Goal: Contribute content

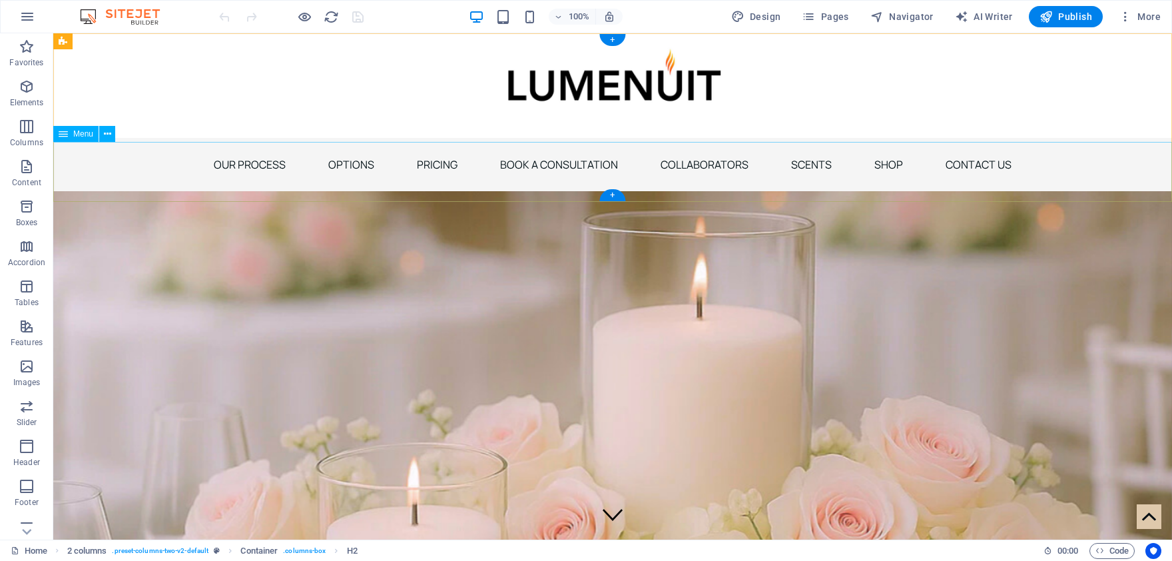
click at [918, 171] on nav "OUR PROCESS OPTIONS PRICING BOOK A CONSULTATION COLLABORATORS SCENTS SHOP CONTA…" at bounding box center [612, 164] width 1119 height 53
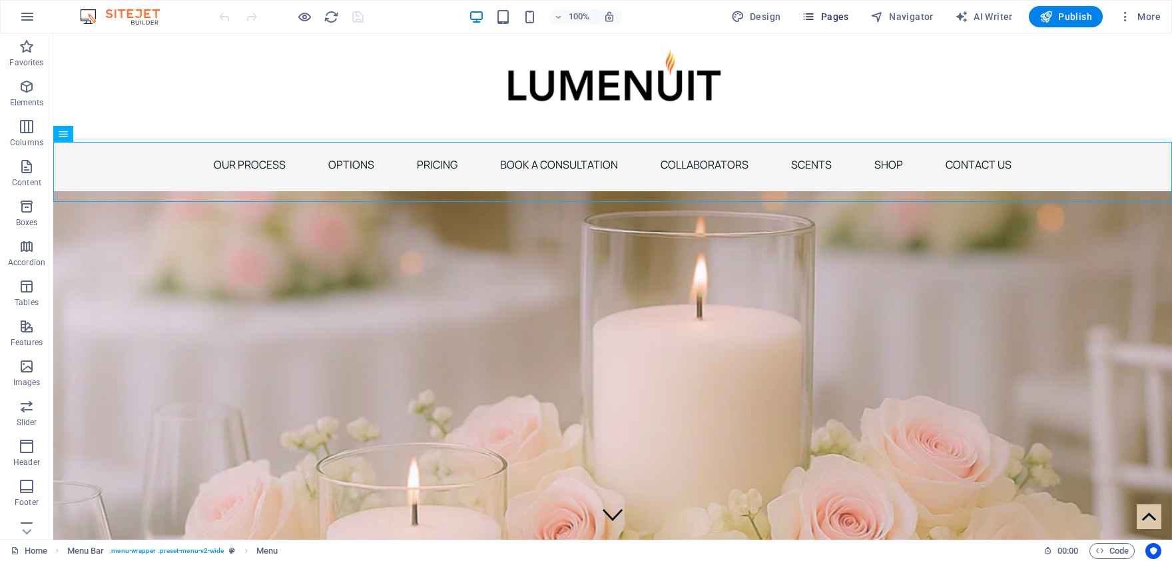
click at [846, 15] on span "Pages" at bounding box center [825, 16] width 47 height 13
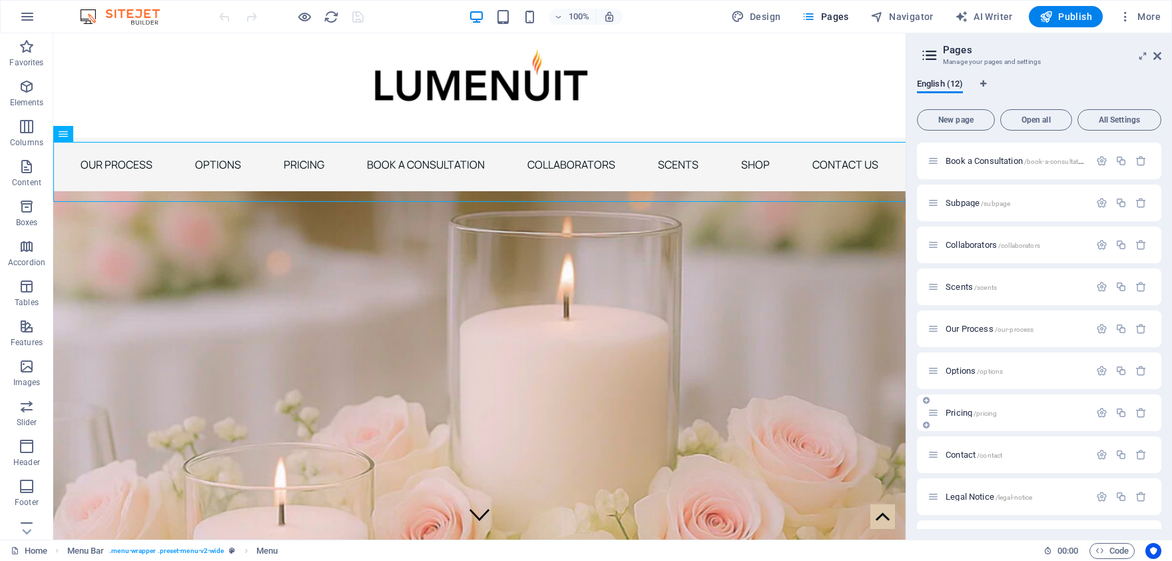
scroll to position [115, 0]
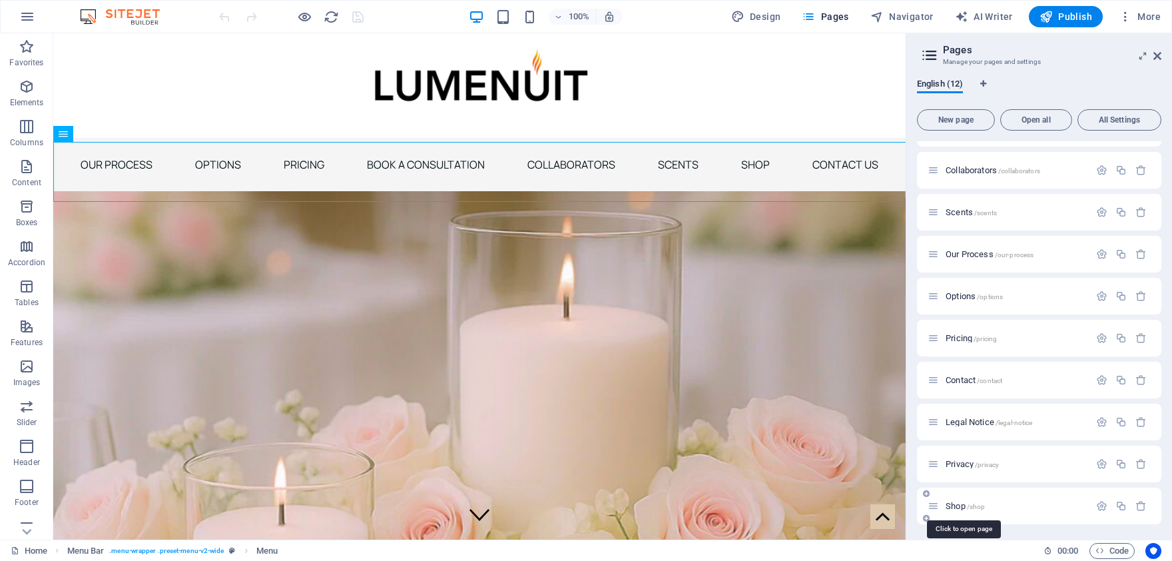
click at [956, 509] on span "Shop /shop" at bounding box center [965, 506] width 39 height 10
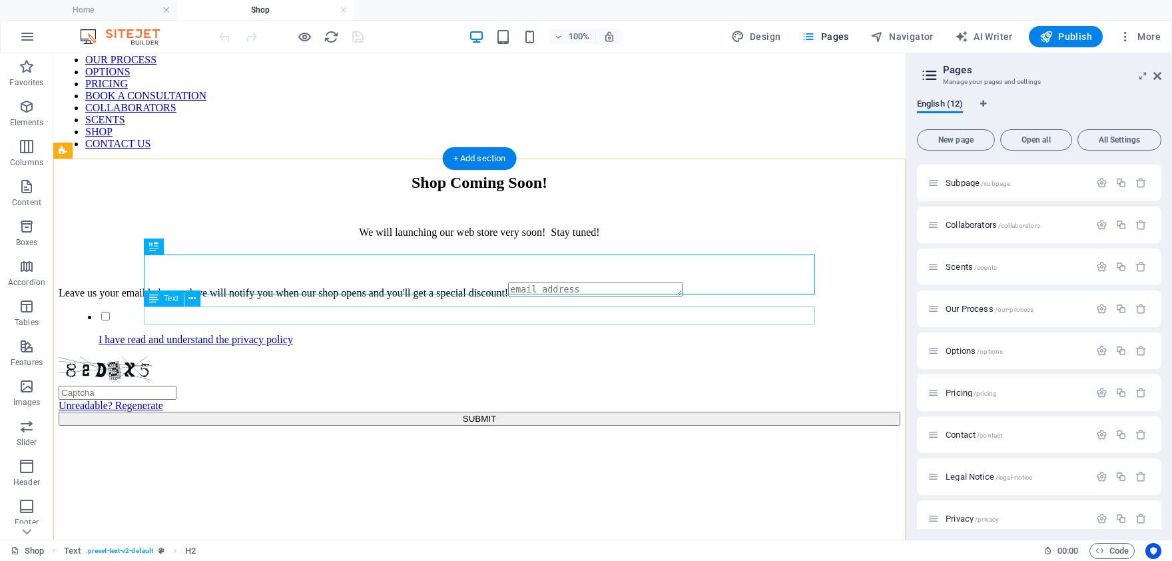
scroll to position [154, 0]
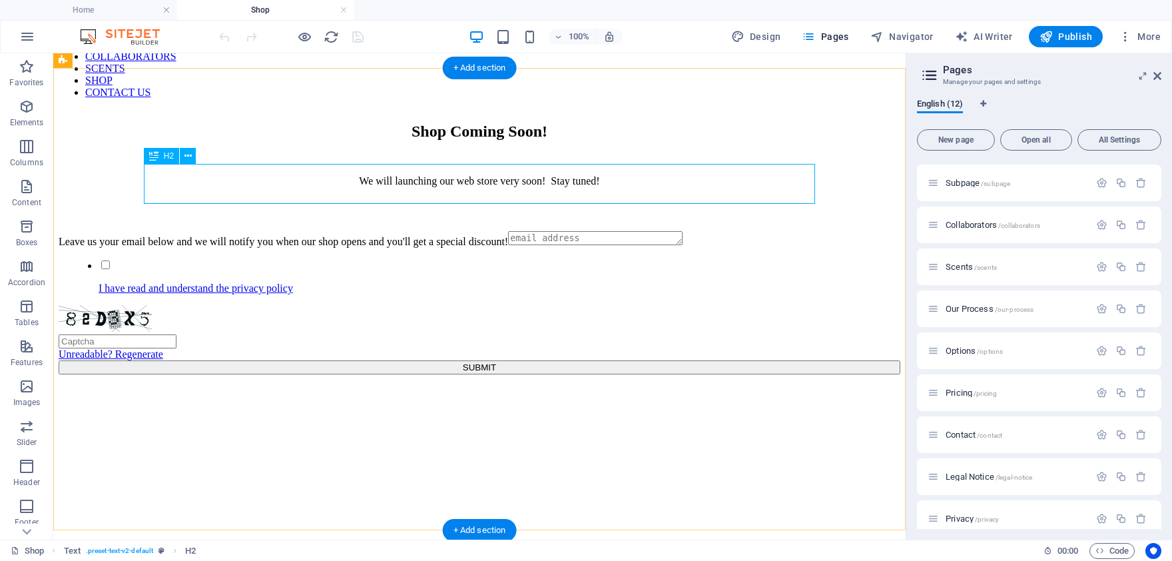
click at [546, 141] on div "Shop Coming Soon!" at bounding box center [480, 132] width 842 height 18
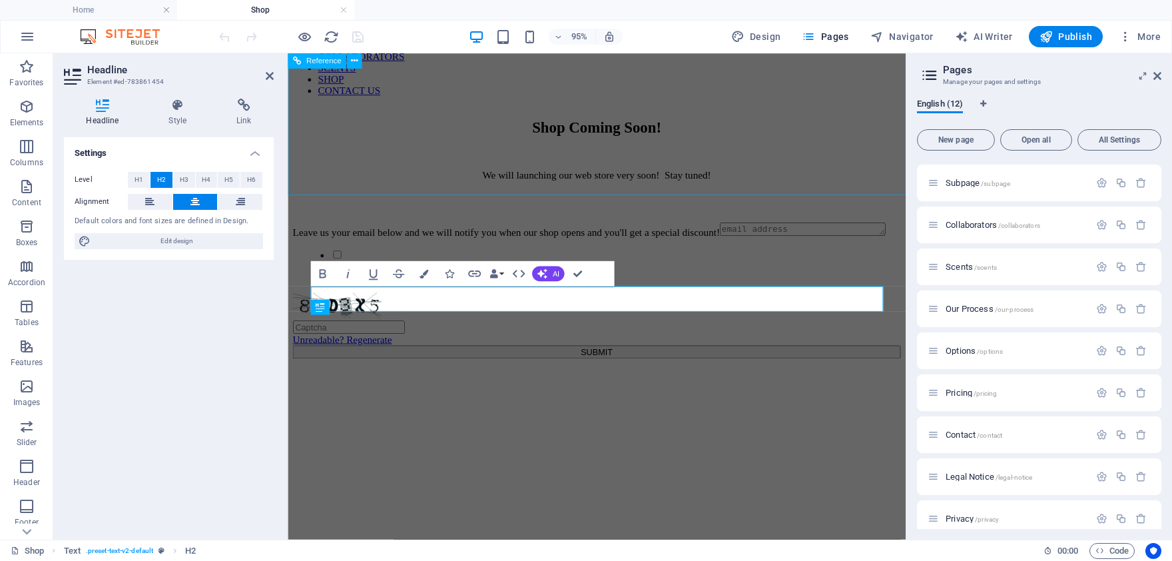
scroll to position [447, 0]
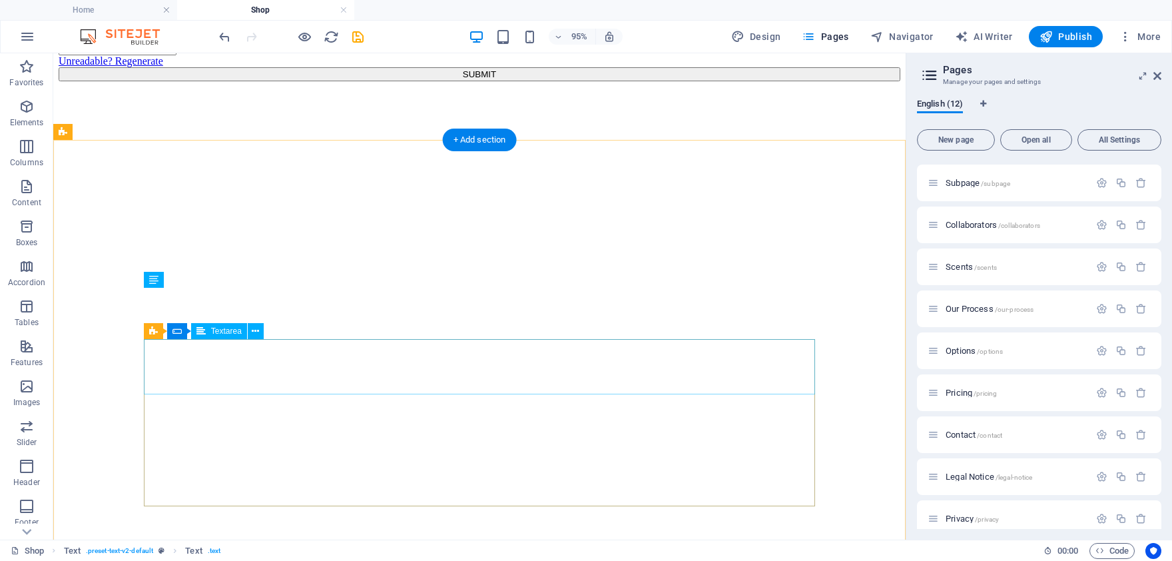
scroll to position [88, 0]
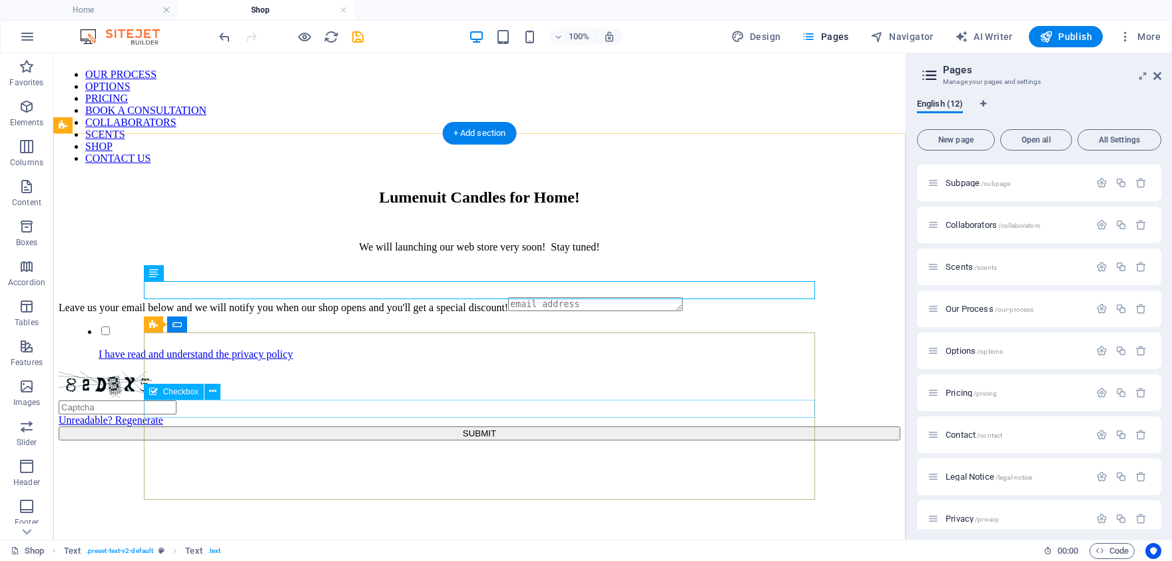
click at [563, 360] on div "I have read and understand the privacy policy" at bounding box center [480, 342] width 842 height 36
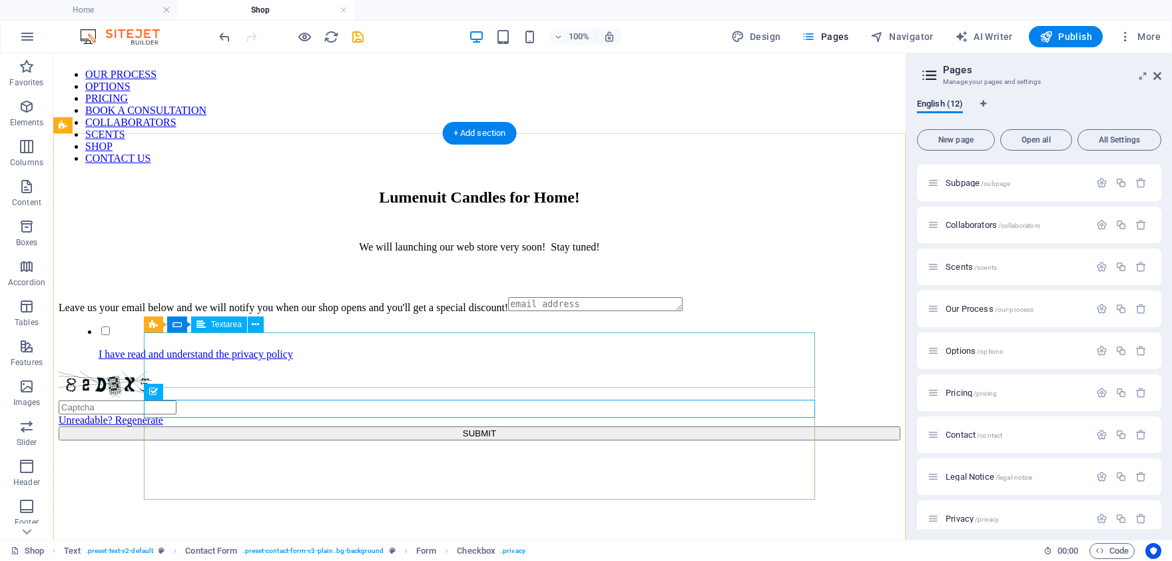
click at [554, 314] on div "Leave us your email below and we will notify you when our shop opens and you'll…" at bounding box center [480, 305] width 842 height 17
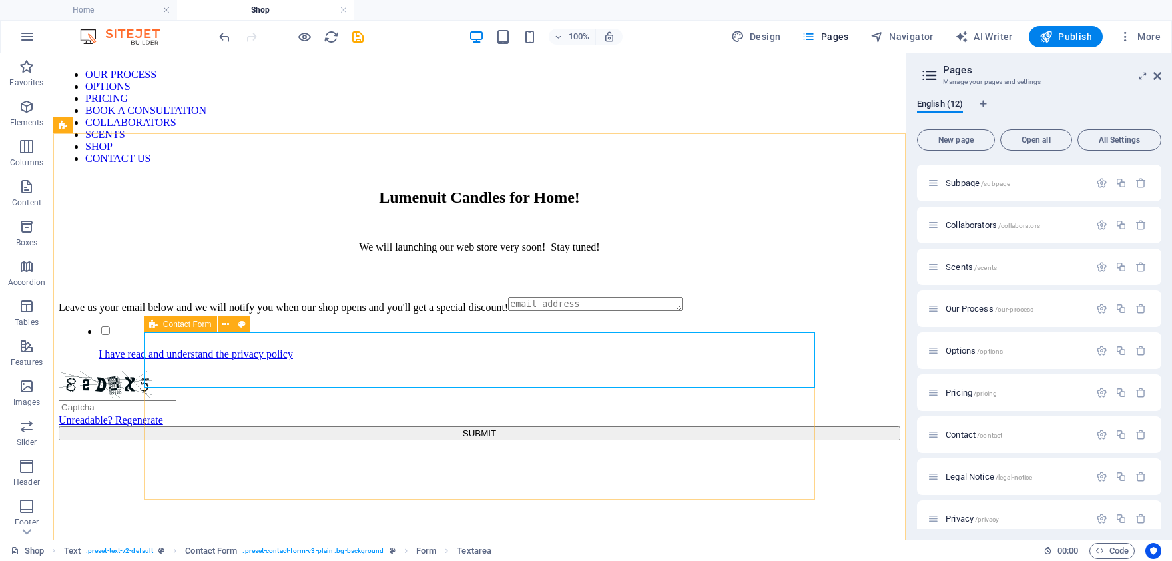
click at [173, 322] on span "Contact Form" at bounding box center [187, 324] width 49 height 8
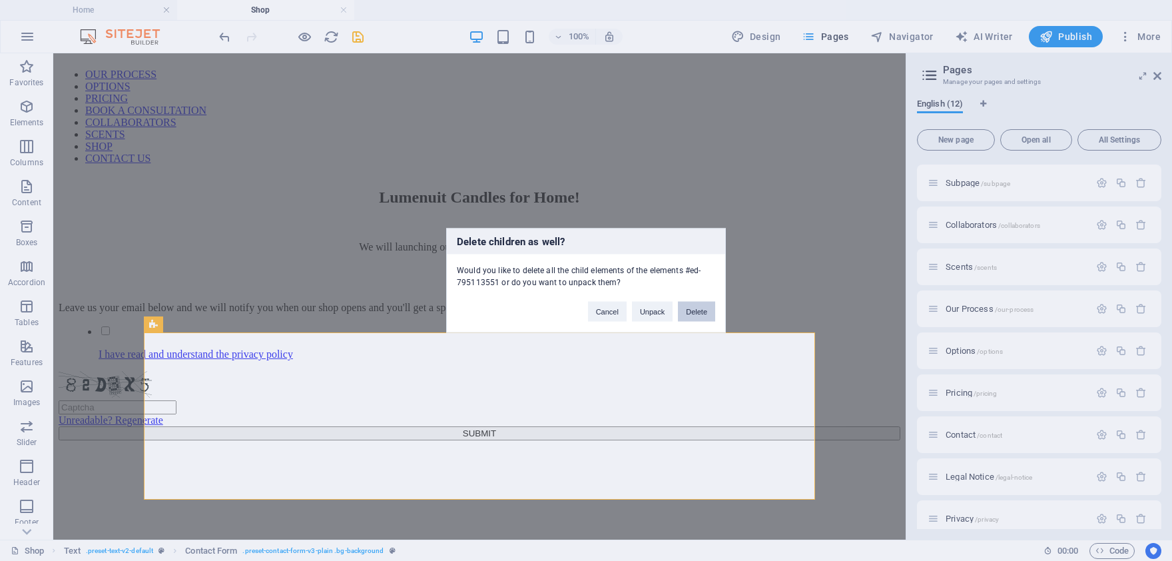
click at [701, 314] on button "Delete" at bounding box center [696, 312] width 37 height 20
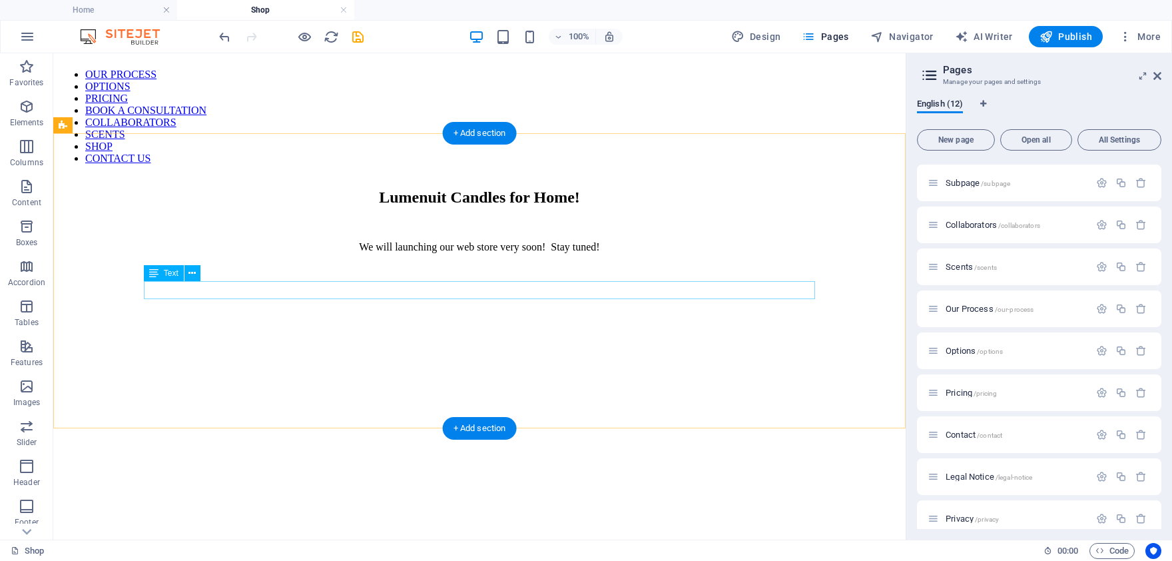
click at [589, 253] on div "We will launching our web store very soon! Stay tuned!" at bounding box center [480, 247] width 842 height 12
click at [649, 253] on div "We will launching our web store very soon! Stay tuned!" at bounding box center [480, 247] width 842 height 12
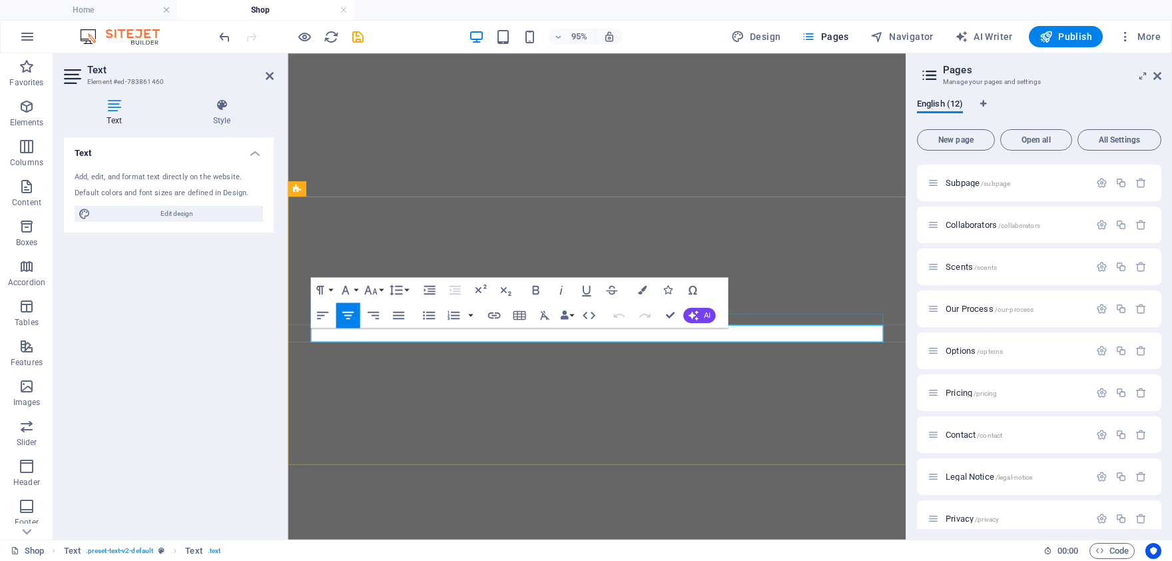
drag, startPoint x: 761, startPoint y: 346, endPoint x: 278, endPoint y: 334, distance: 482.9
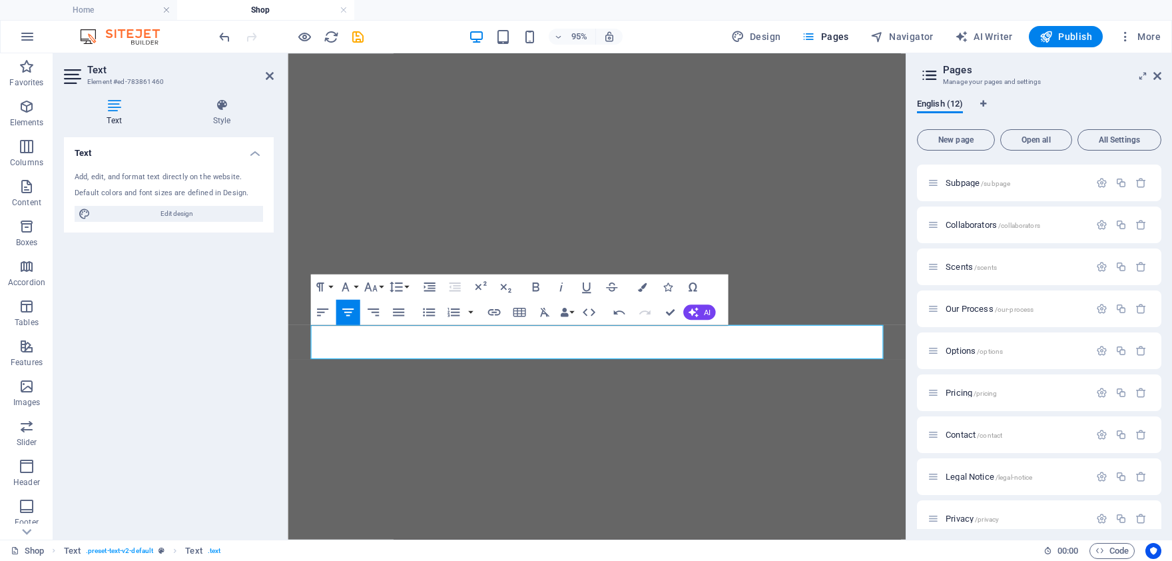
scroll to position [158, 5]
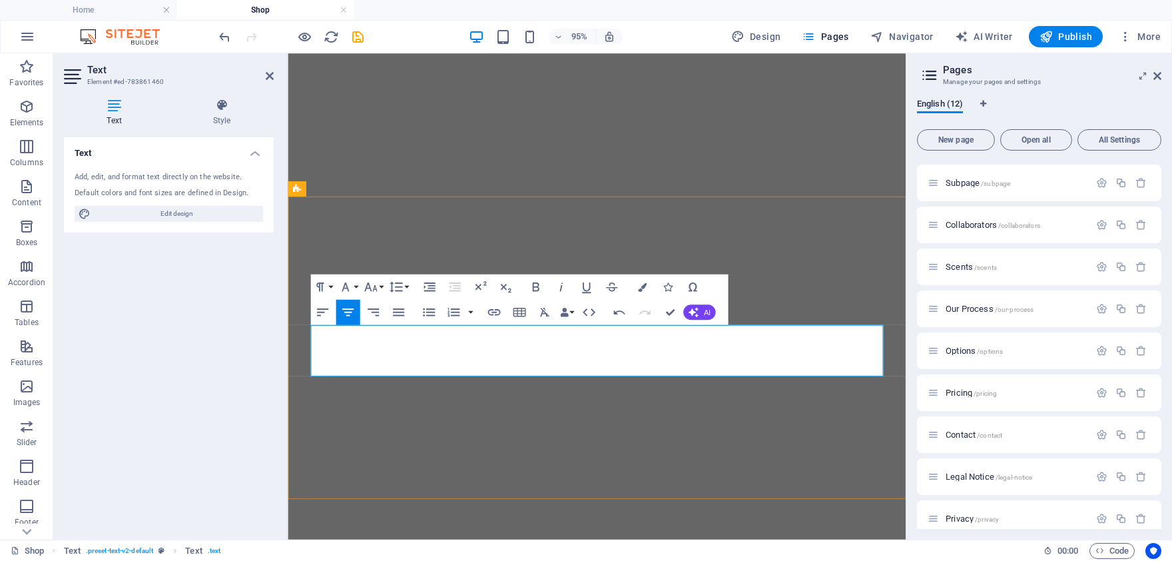
drag, startPoint x: 756, startPoint y: 384, endPoint x: 473, endPoint y: 380, distance: 283.7
drag, startPoint x: 760, startPoint y: 386, endPoint x: 453, endPoint y: 376, distance: 307.2
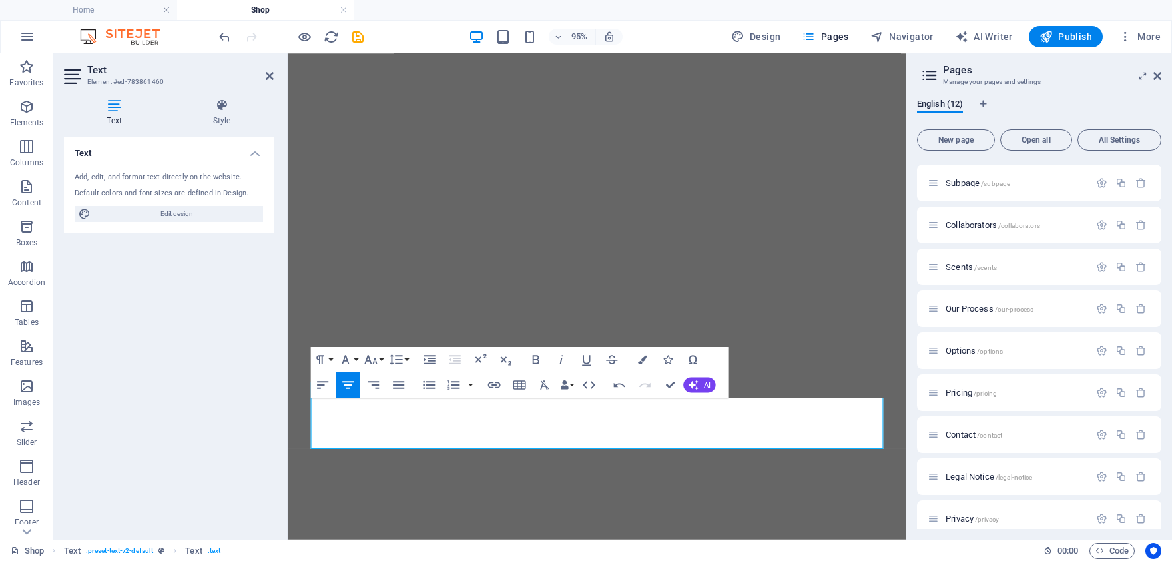
scroll to position [396, 0]
drag, startPoint x: 820, startPoint y: 433, endPoint x: 331, endPoint y: 412, distance: 489.3
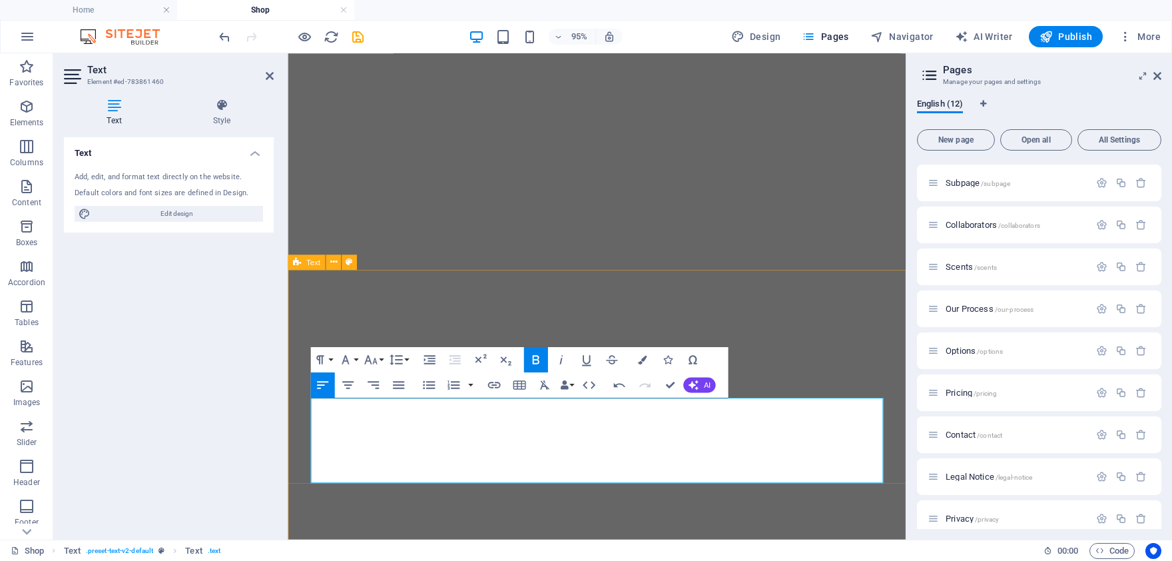
drag, startPoint x: 519, startPoint y: 472, endPoint x: 294, endPoint y: 424, distance: 230.8
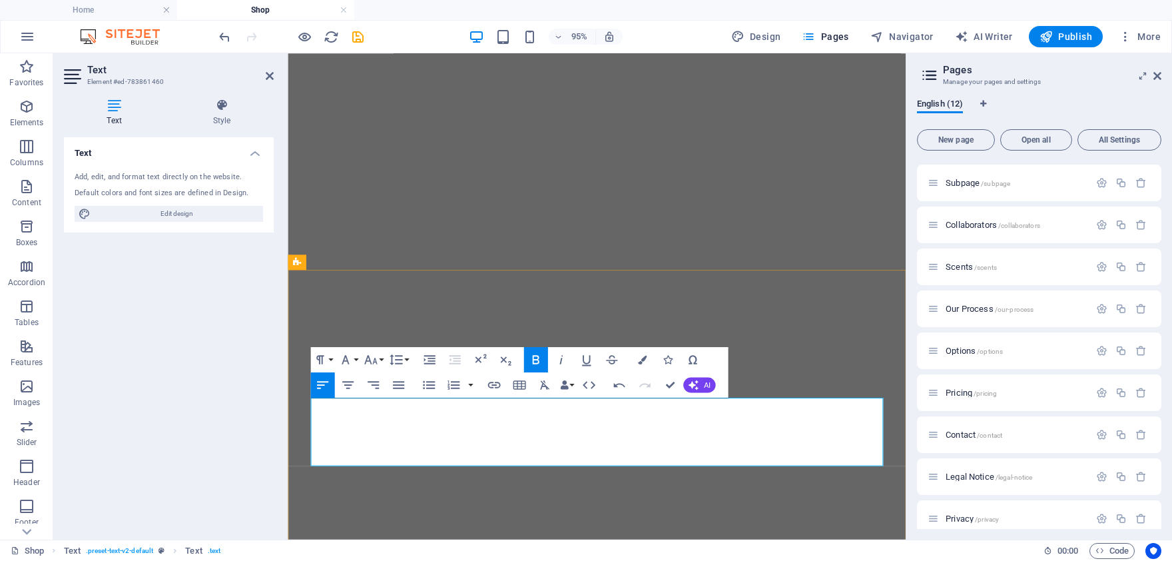
scroll to position [242, 0]
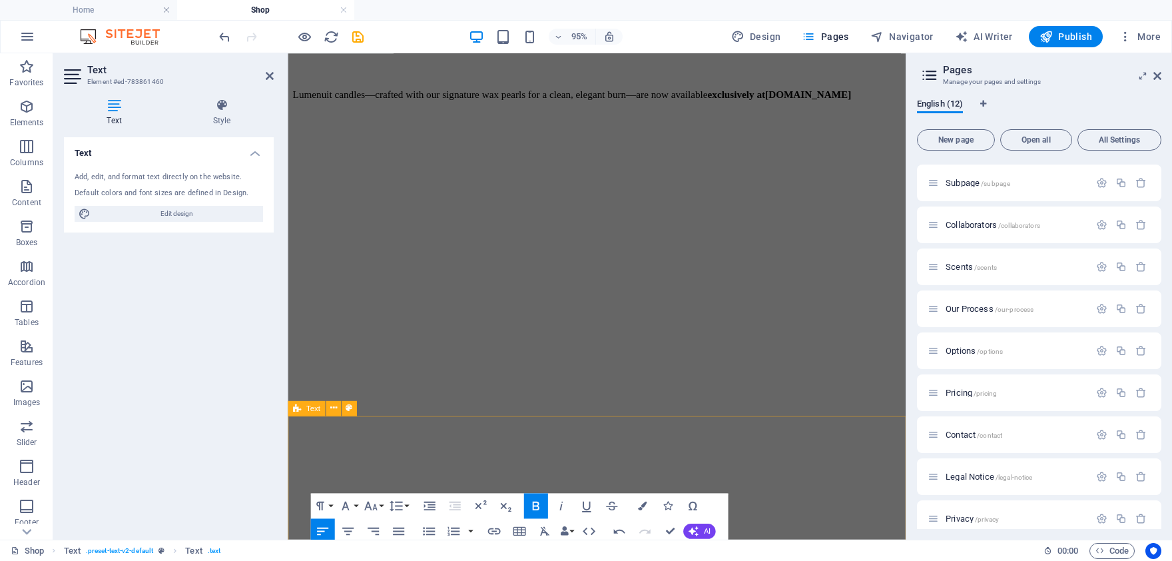
click at [807, 192] on div "Lumenuit Candles for Home! Lumenuit candles—crafted with our signature wax pear…" at bounding box center [613, 114] width 640 height 158
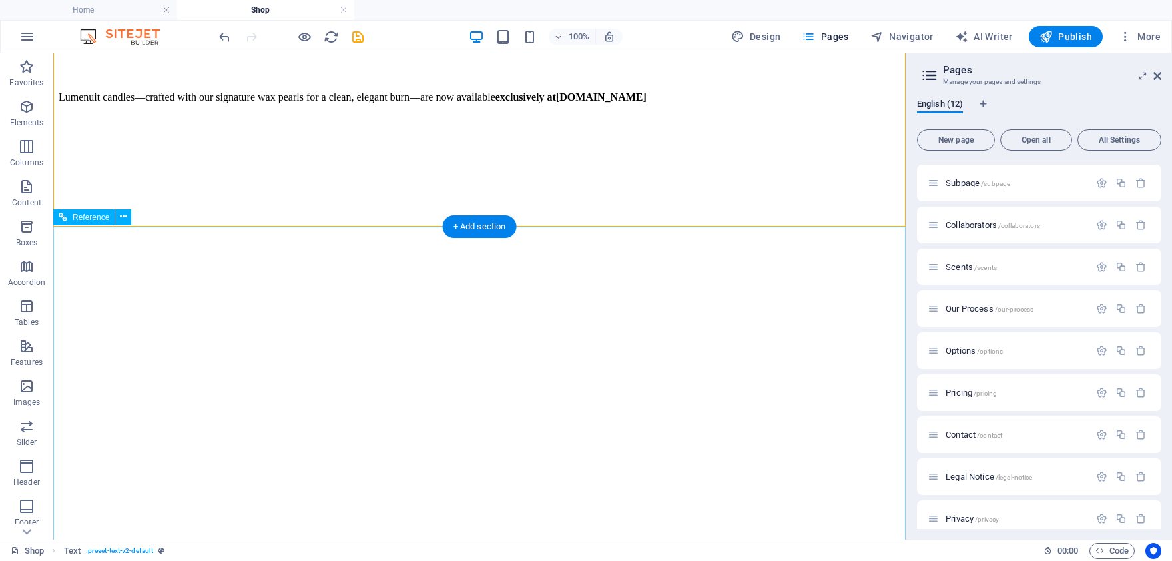
scroll to position [0, 0]
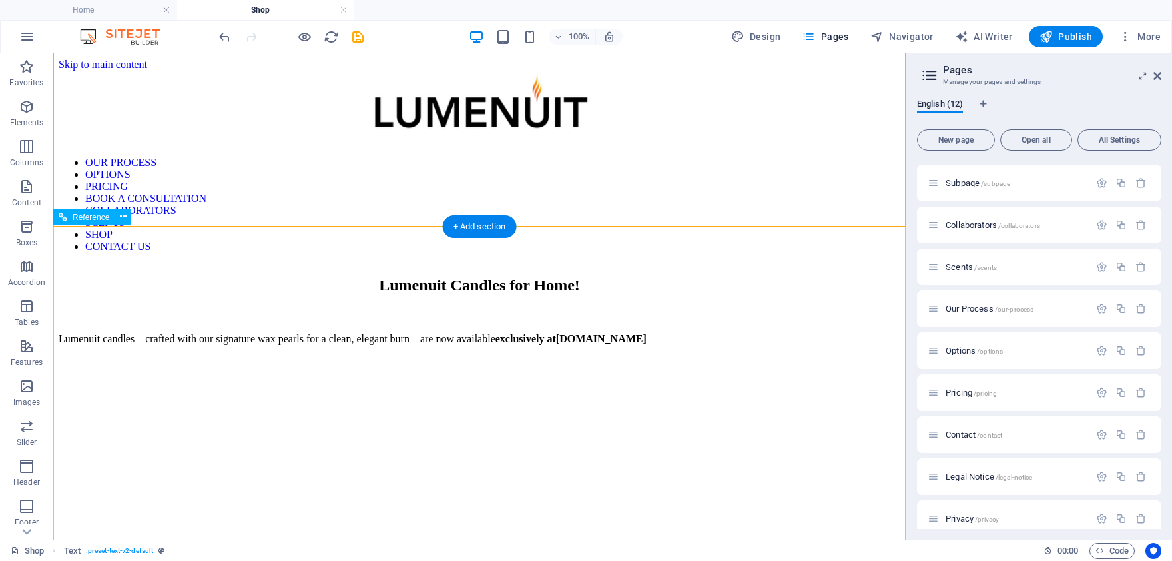
click at [895, 434] on div "Lumenuit Candles for Home! Lumenuit candles—crafted with our signature wax pear…" at bounding box center [480, 355] width 842 height 158
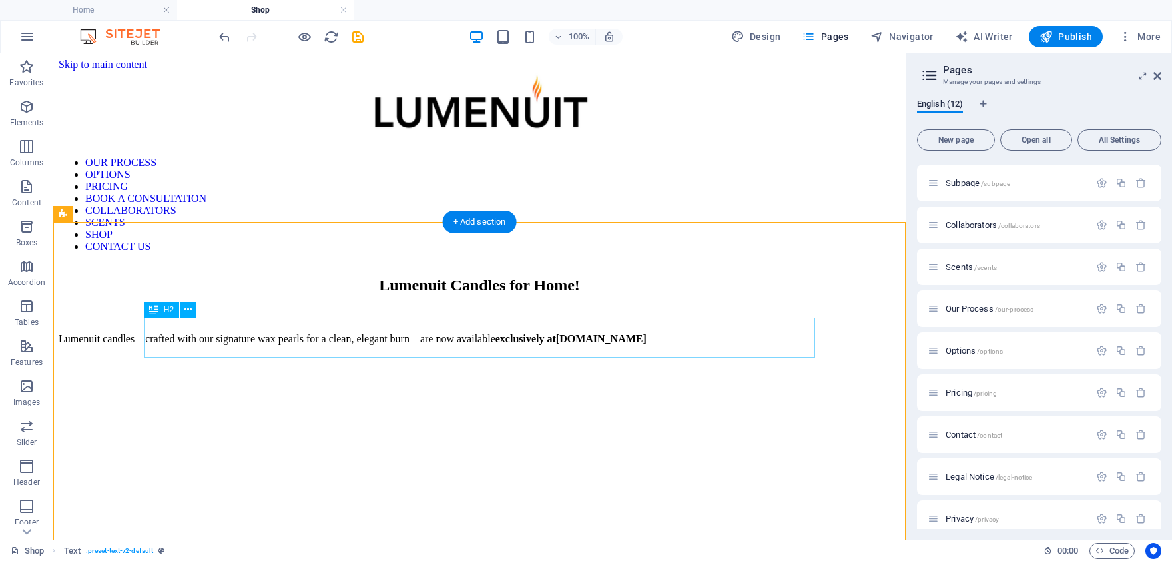
click at [284, 294] on div "Lumenuit Candles for Home!" at bounding box center [480, 285] width 842 height 18
click at [491, 294] on div "Lumenuit Candles for Home!" at bounding box center [480, 285] width 842 height 18
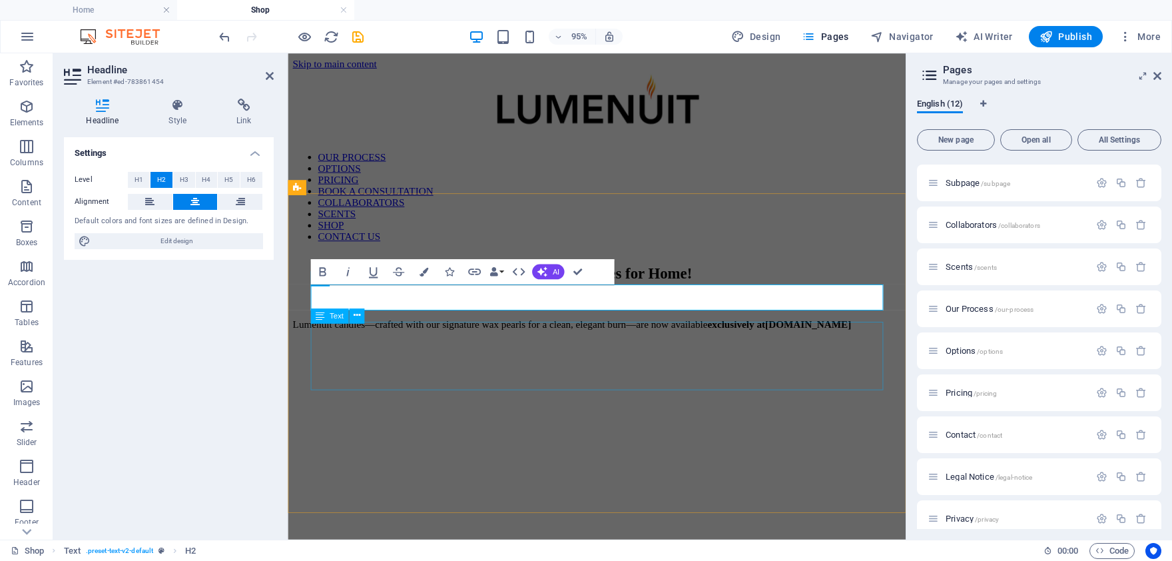
scroll to position [447, 0]
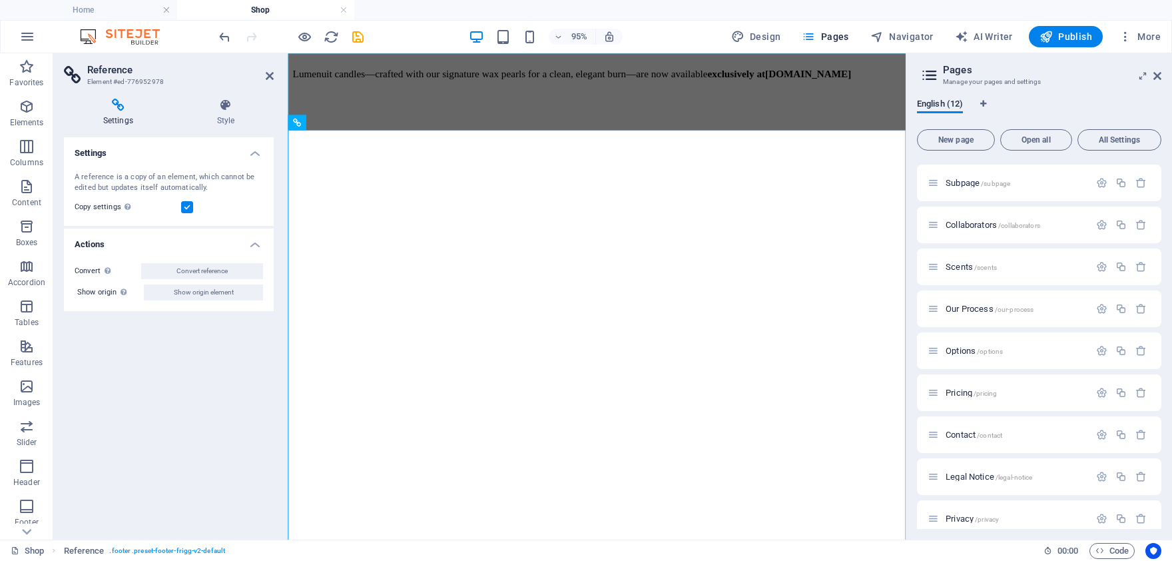
scroll to position [809, 0]
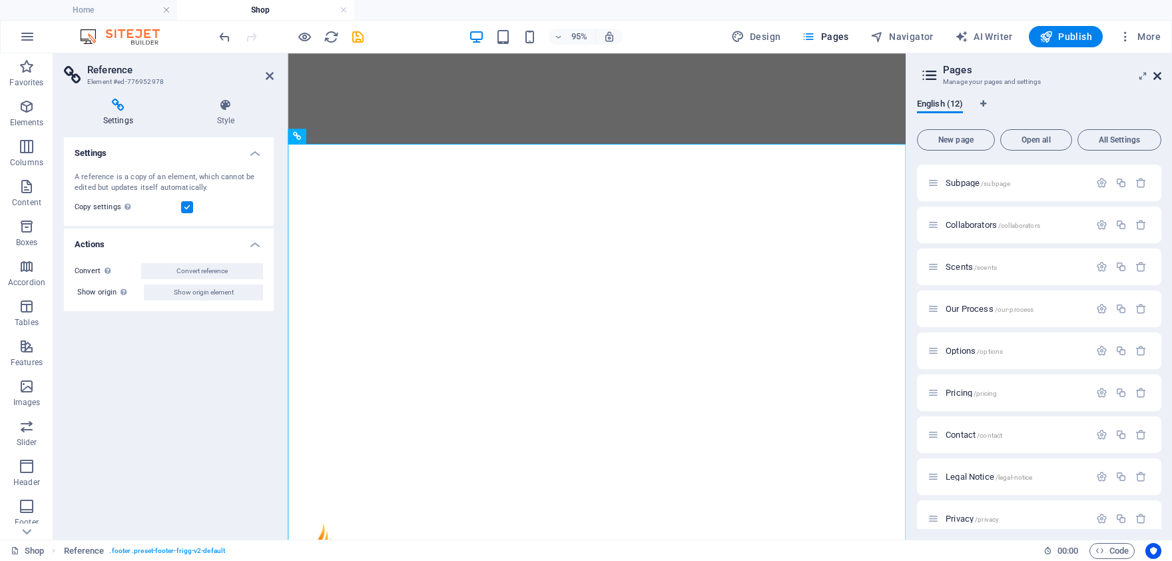
click at [1155, 73] on icon at bounding box center [1157, 76] width 8 height 11
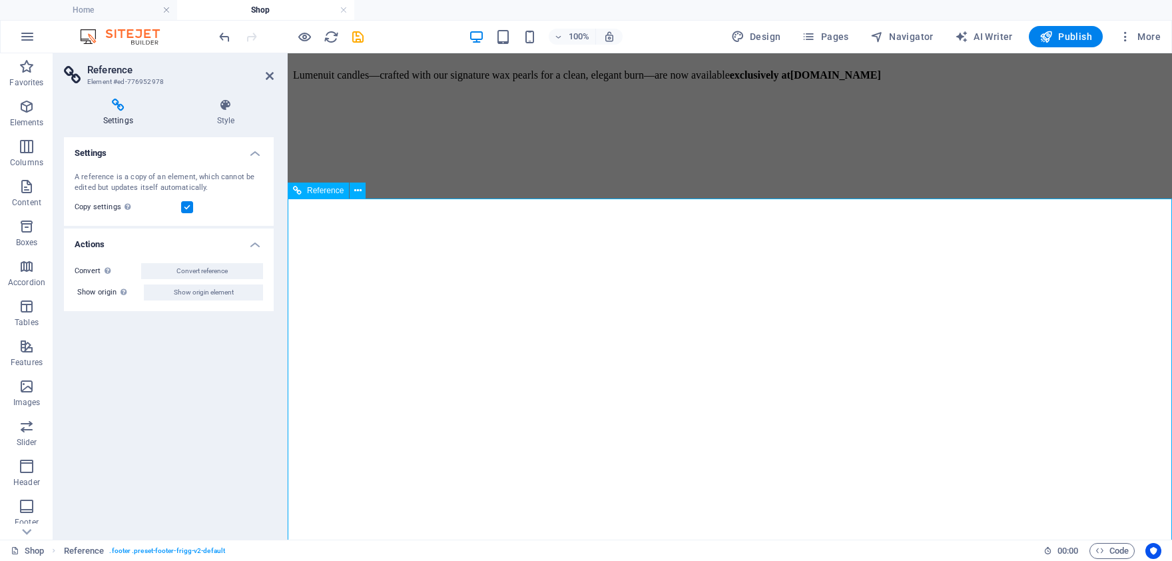
scroll to position [0, 0]
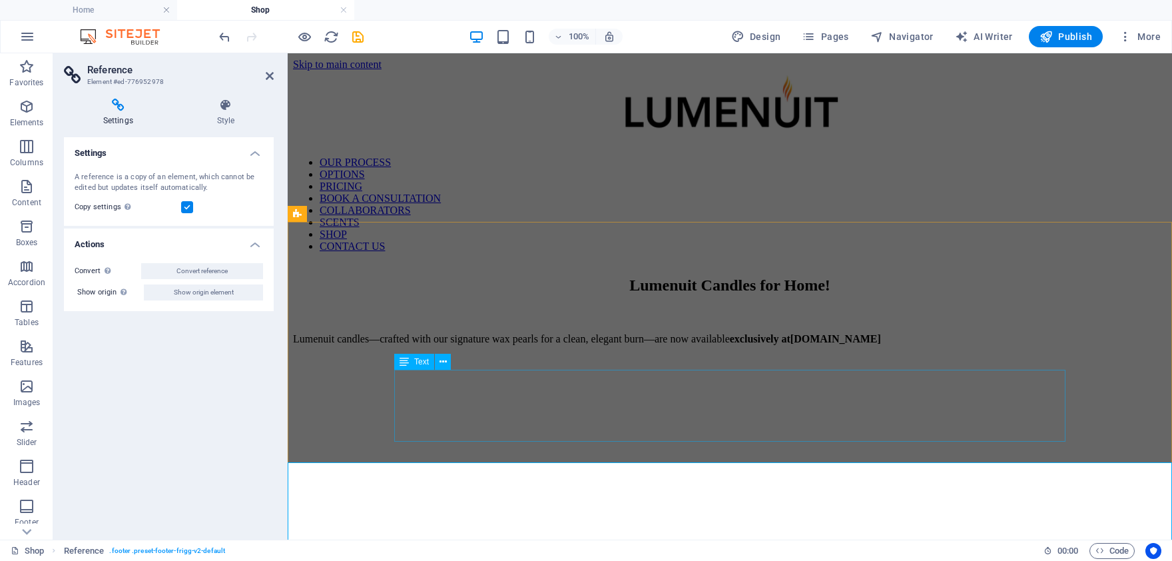
click at [729, 378] on div "Lumenuit candles—crafted with our signature wax pearls for a clean, elegant bur…" at bounding box center [730, 359] width 874 height 61
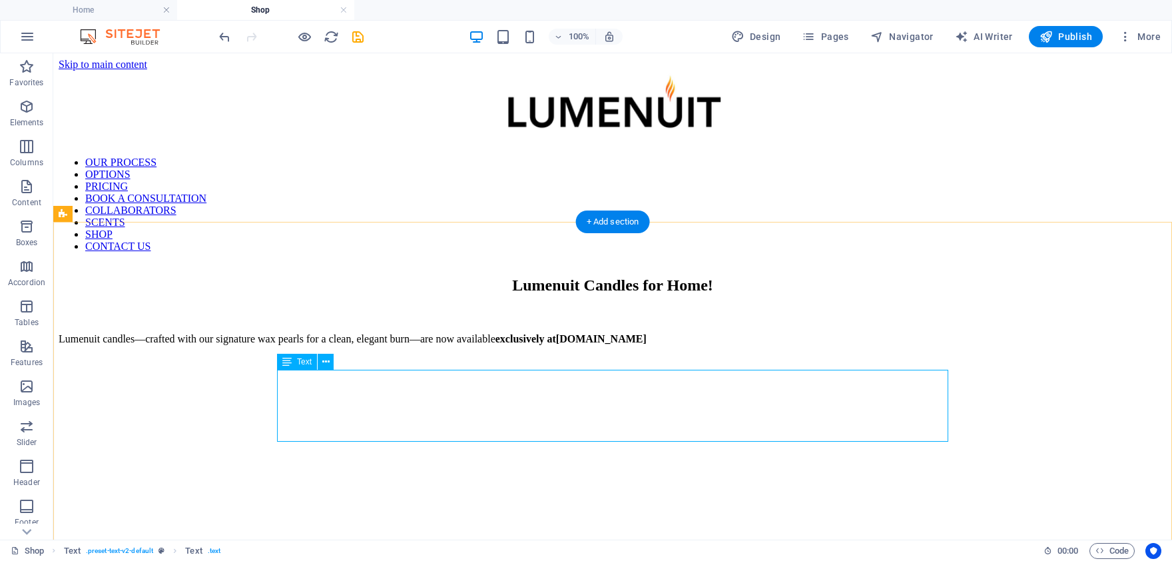
click at [828, 381] on div "Lumenuit candles—crafted with our signature wax pearls for a clean, elegant bur…" at bounding box center [613, 359] width 1108 height 61
click at [350, 390] on div "Lumenuit candles—crafted with our signature wax pearls for a clean, elegant bur…" at bounding box center [613, 359] width 1108 height 61
click at [395, 390] on div "Lumenuit candles—crafted with our signature wax pearls for a clean, elegant bur…" at bounding box center [613, 359] width 1108 height 61
click at [379, 390] on div "Lumenuit candles—crafted with our signature wax pearls for a clean, elegant bur…" at bounding box center [613, 359] width 1108 height 61
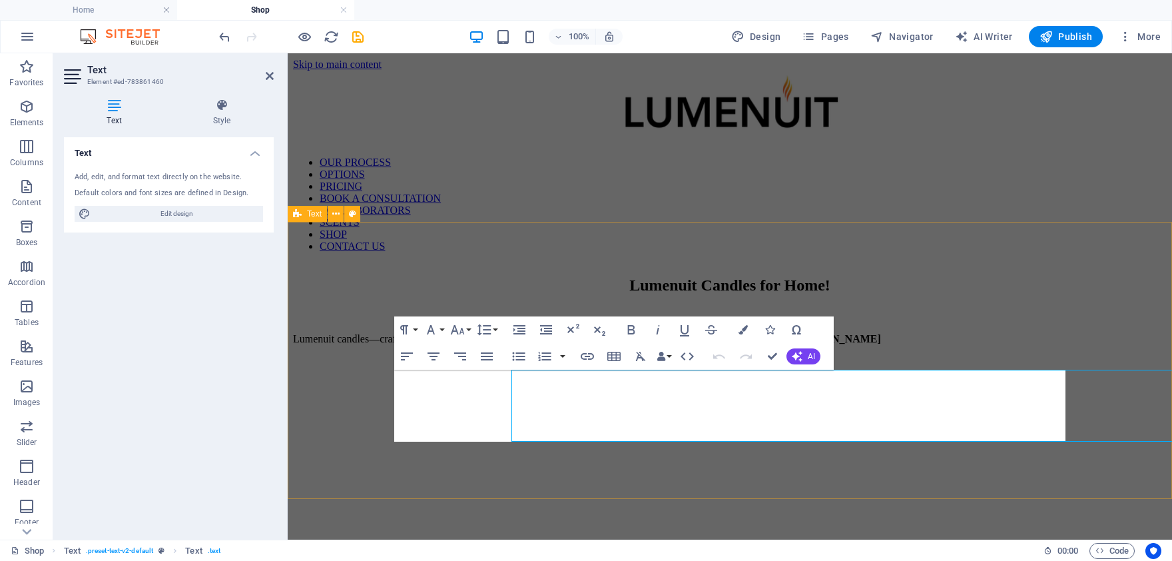
click at [379, 398] on div "Lumenuit Candles for Home! Lumenuit candles—crafted with our signature wax pear…" at bounding box center [730, 355] width 874 height 158
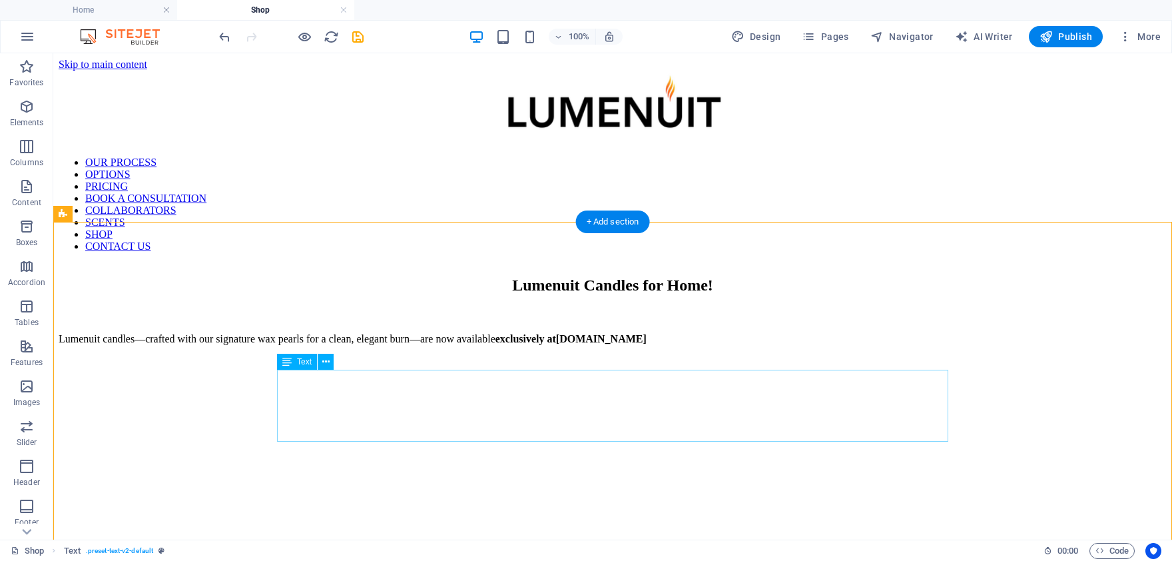
click at [411, 390] on div "Lumenuit candles—crafted with our signature wax pearls for a clean, elegant bur…" at bounding box center [613, 359] width 1108 height 61
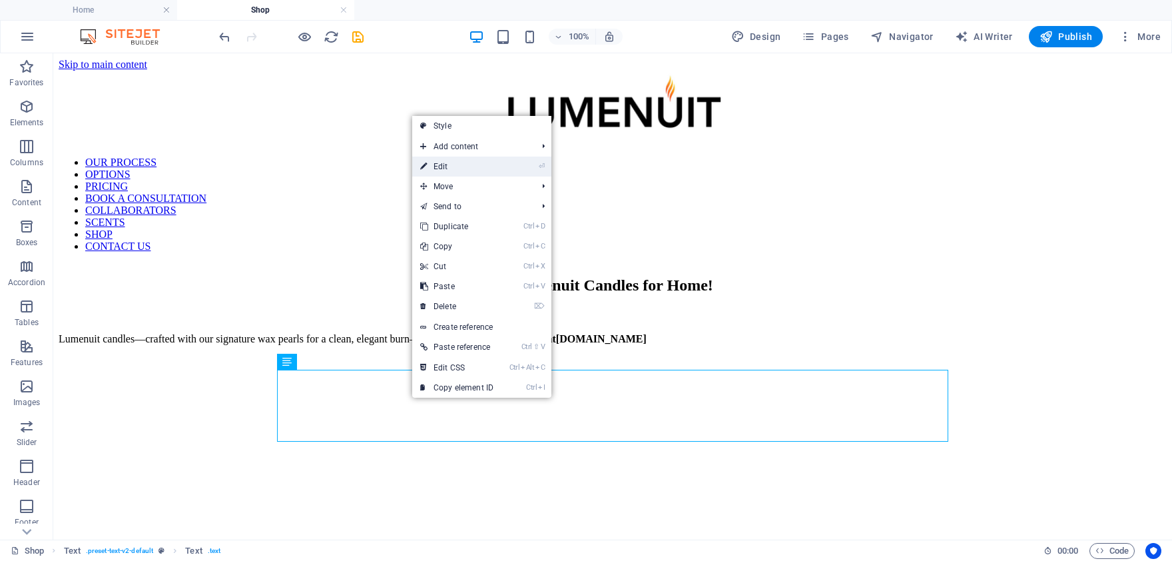
click at [460, 172] on link "⏎ Edit" at bounding box center [456, 166] width 89 height 20
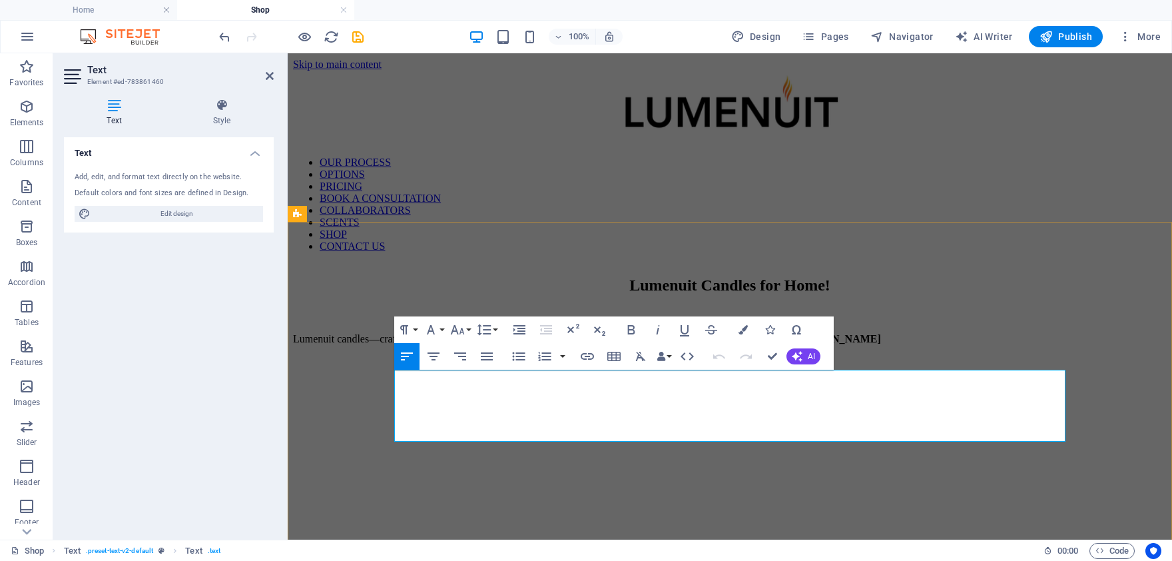
click at [881, 342] on icon at bounding box center [887, 335] width 13 height 13
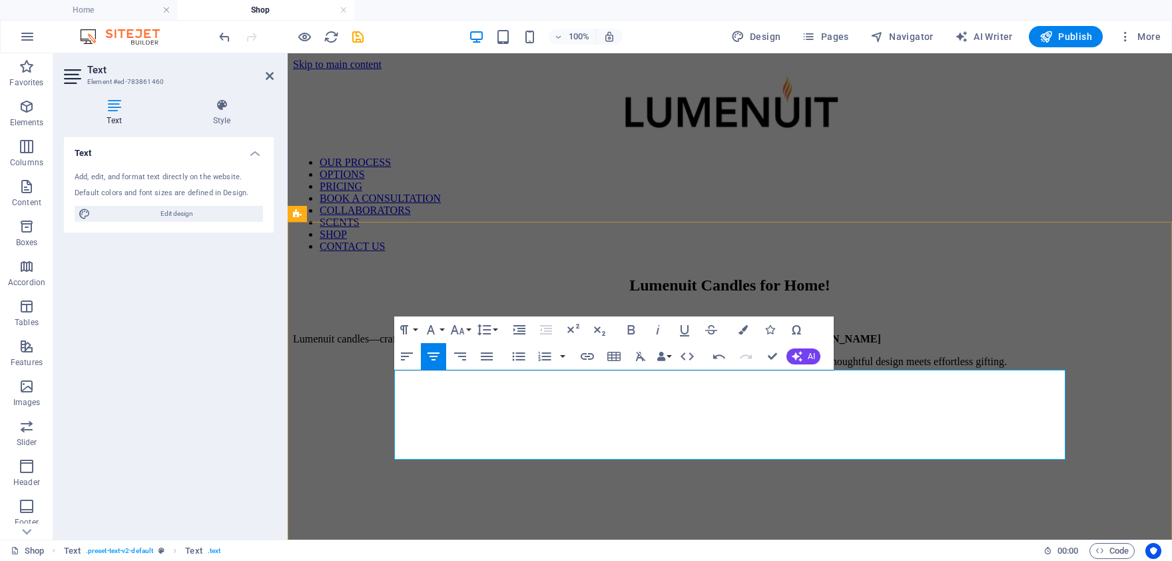
click at [881, 342] on icon at bounding box center [887, 335] width 13 height 13
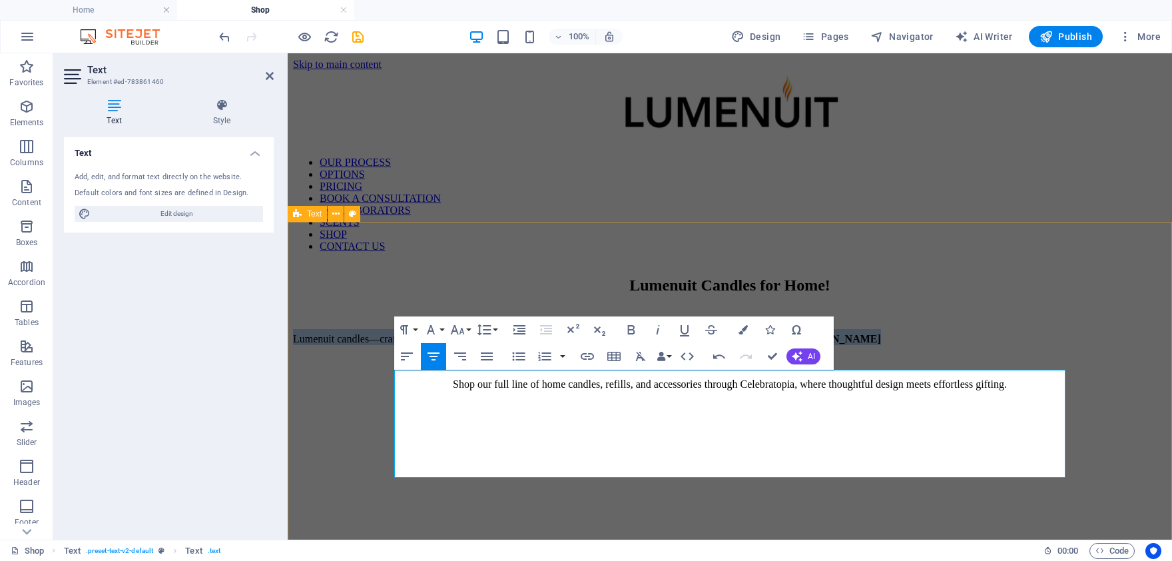
drag, startPoint x: 500, startPoint y: 400, endPoint x: 375, endPoint y: 382, distance: 126.5
click at [375, 382] on div "Lumenuit Candles for Home! Lumenuit candles—crafted with our signature wax pear…" at bounding box center [730, 366] width 874 height 180
click at [434, 356] on icon "button" at bounding box center [434, 356] width 12 height 8
click at [866, 345] on p "Lumenuit candles—crafted with our signature wax pearls for a clean, elegant bur…" at bounding box center [730, 337] width 874 height 16
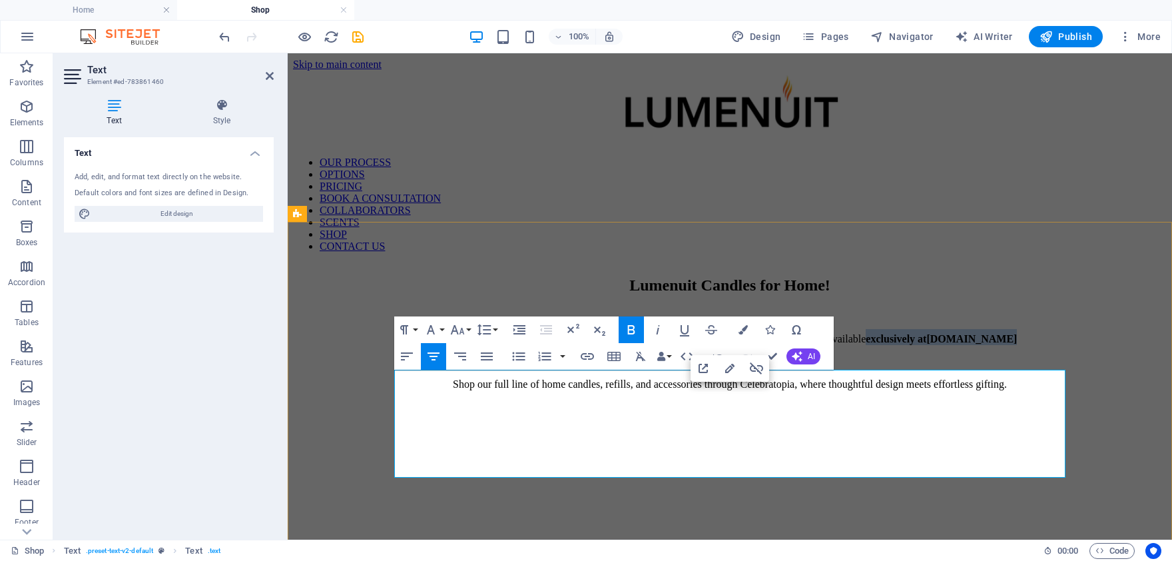
drag, startPoint x: 967, startPoint y: 382, endPoint x: 1014, endPoint y: 398, distance: 49.3
click at [1014, 345] on p "Lumenuit candles—crafted with our signature wax pearls for a clean, elegant bur…" at bounding box center [730, 337] width 874 height 16
click at [634, 330] on icon "button" at bounding box center [631, 330] width 16 height 16
click at [905, 368] on p at bounding box center [730, 362] width 874 height 12
click at [516, 345] on p "Lumenuit candles—crafted with our signature wax pearls for a clean, elegant bur…" at bounding box center [730, 337] width 874 height 16
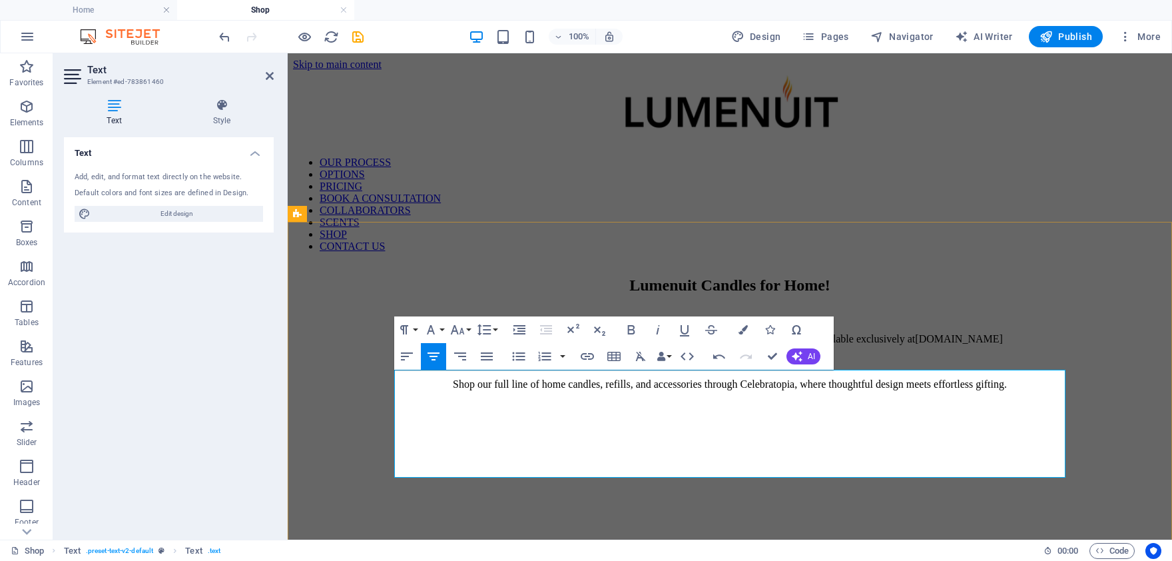
click at [1003, 342] on icon at bounding box center [1009, 335] width 13 height 13
click at [1016, 342] on icon at bounding box center [1022, 335] width 13 height 13
click at [836, 368] on p at bounding box center [730, 362] width 874 height 12
click at [1050, 345] on p "Lumenuit candles—crafted with our signature wax pearls for a clean, elegant bur…" at bounding box center [730, 337] width 874 height 16
click at [915, 344] on link "[DOMAIN_NAME]" at bounding box center [965, 338] width 101 height 11
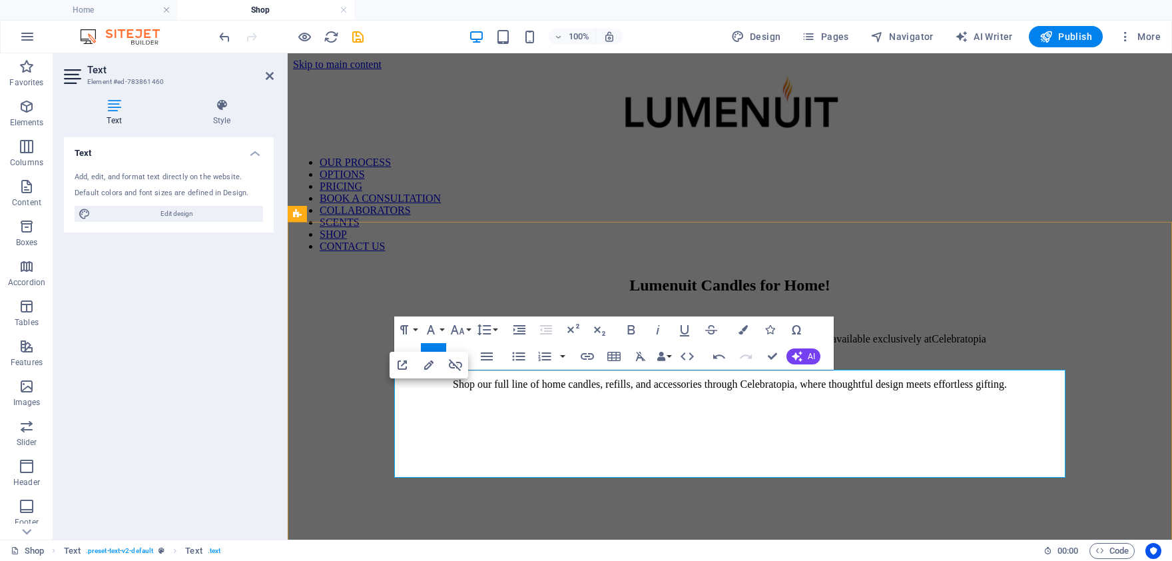
click at [986, 342] on icon at bounding box center [992, 335] width 13 height 13
click at [964, 278] on div "Lumenuit Candles for Home! Lumenuit candles—crafted with our signature wax pear…" at bounding box center [730, 366] width 874 height 180
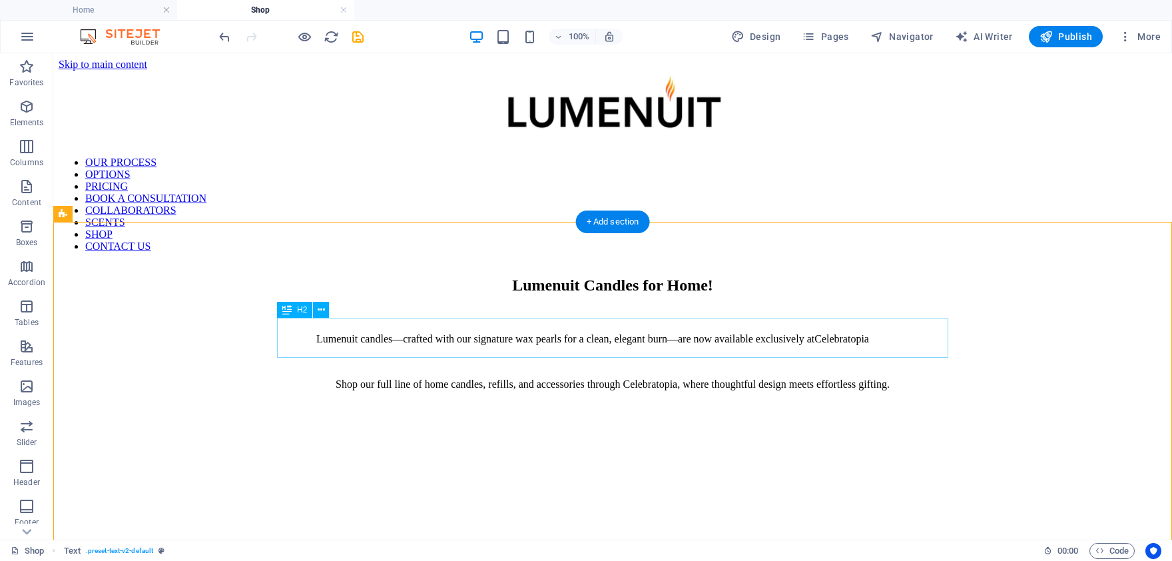
click at [804, 294] on div "Lumenuit Candles for Home!" at bounding box center [613, 285] width 1108 height 18
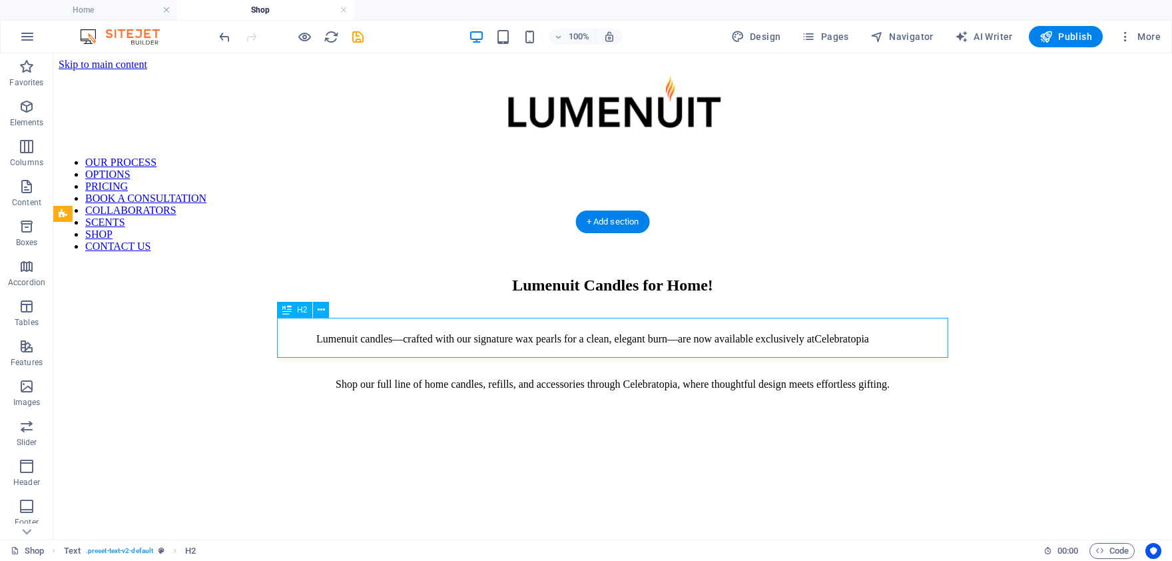
click at [804, 294] on div "Lumenuit Candles for Home!" at bounding box center [613, 285] width 1108 height 18
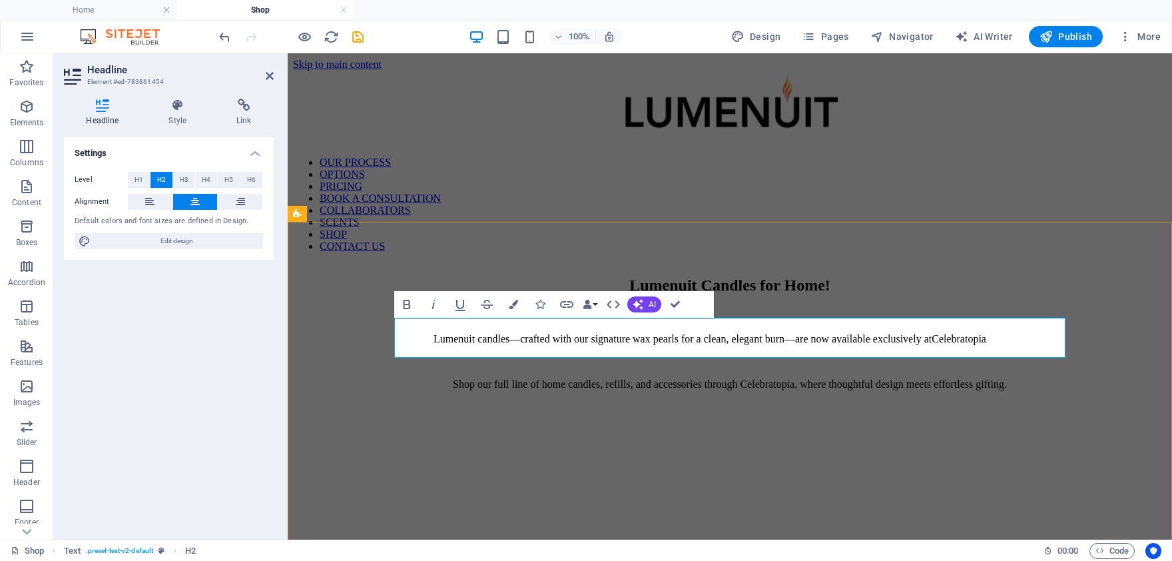
click at [965, 294] on h2 "Lumenuit Candles for Home!" at bounding box center [730, 285] width 874 height 18
click at [1000, 294] on h2 "Shop Lumenuit Candles for Home" at bounding box center [730, 285] width 874 height 18
click at [1124, 372] on div "Shop Lumenuit Candles for Home Lumenuit candles—crafted with our signature wax …" at bounding box center [730, 366] width 874 height 180
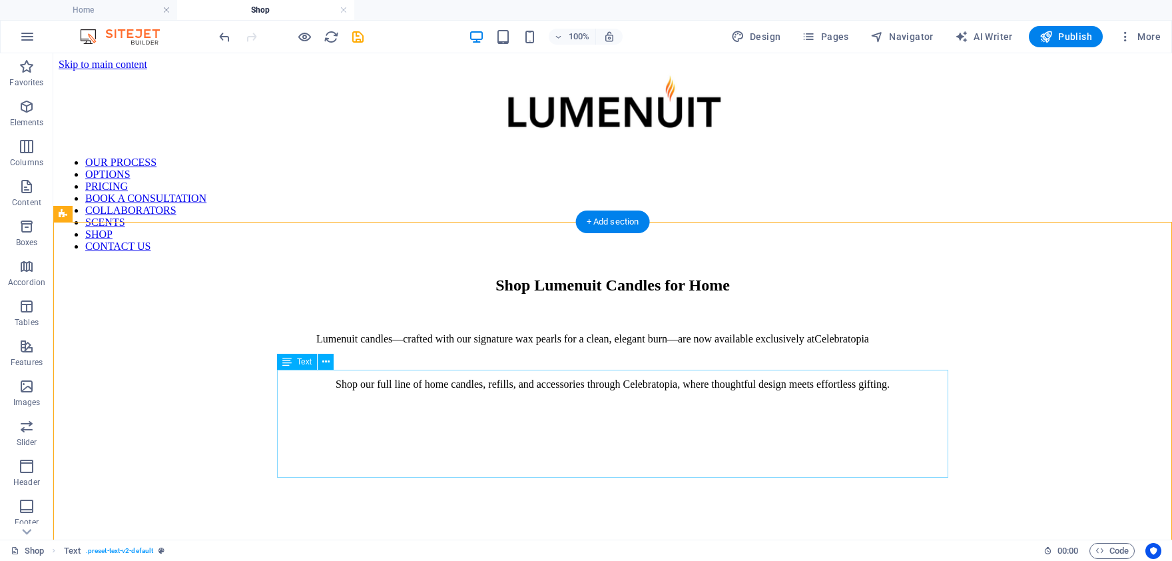
click at [627, 397] on div "Lumenuit candles—crafted with our signature wax pearls for a clean, elegant bur…" at bounding box center [613, 371] width 1108 height 84
drag, startPoint x: 679, startPoint y: 450, endPoint x: 672, endPoint y: 451, distance: 6.7
click at [673, 413] on div "Lumenuit candles—crafted with our signature wax pearls for a clean, elegant bur…" at bounding box center [613, 371] width 1108 height 84
click at [634, 398] on div "Lumenuit candles—crafted with our signature wax pearls for a clean, elegant bur…" at bounding box center [613, 371] width 1108 height 84
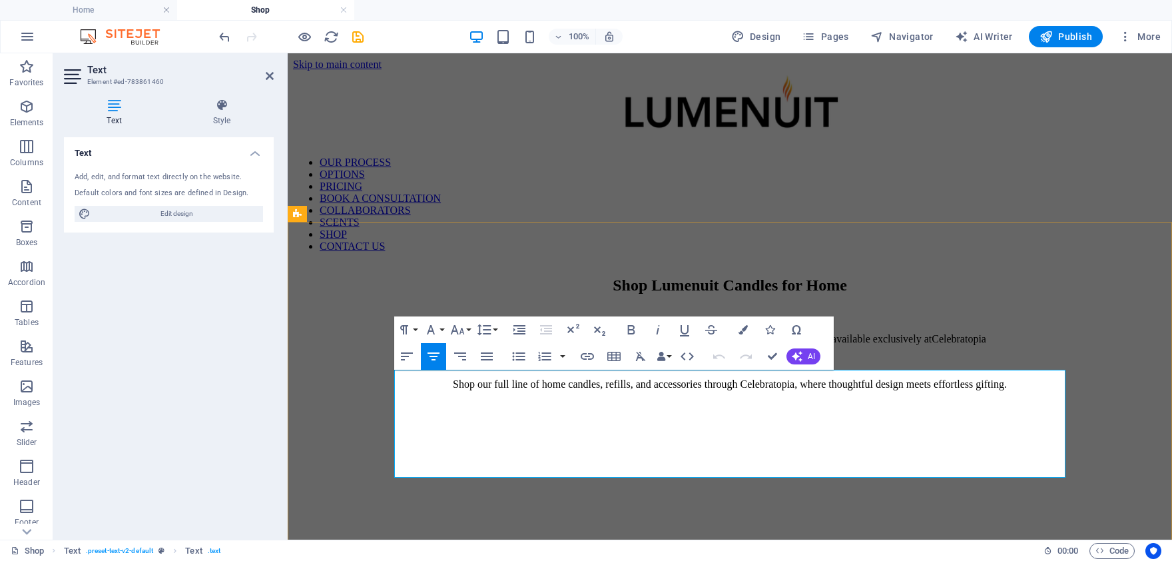
click at [792, 368] on p at bounding box center [730, 362] width 874 height 12
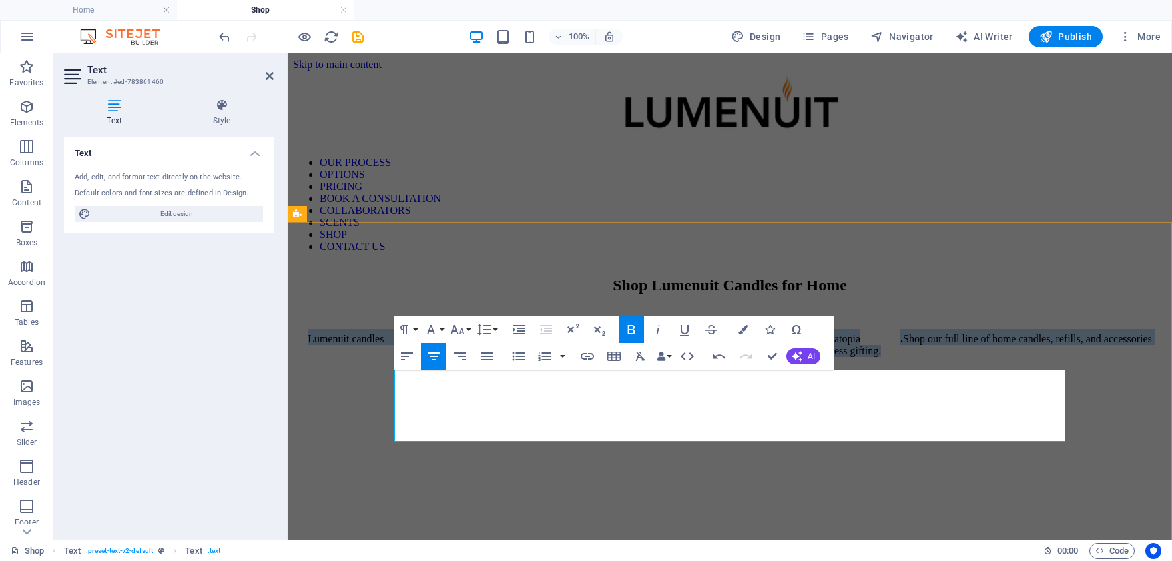
drag, startPoint x: 818, startPoint y: 422, endPoint x: 412, endPoint y: 377, distance: 408.7
click at [412, 357] on p "Lumenuit candles—crafted with our signature wax pearls for a clean, elegant bur…" at bounding box center [730, 343] width 874 height 28
click at [409, 356] on icon "button" at bounding box center [407, 356] width 16 height 16
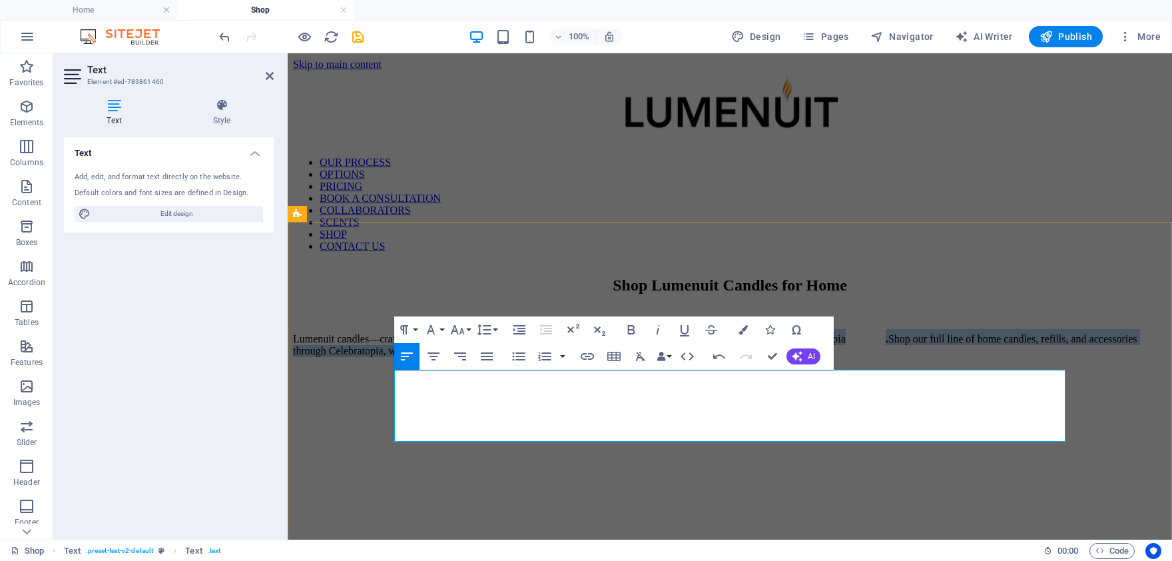
click at [846, 342] on icon at bounding box center [852, 335] width 13 height 13
click at [846, 344] on span at bounding box center [852, 338] width 13 height 11
click at [791, 344] on link "Celebratopia" at bounding box center [825, 338] width 68 height 11
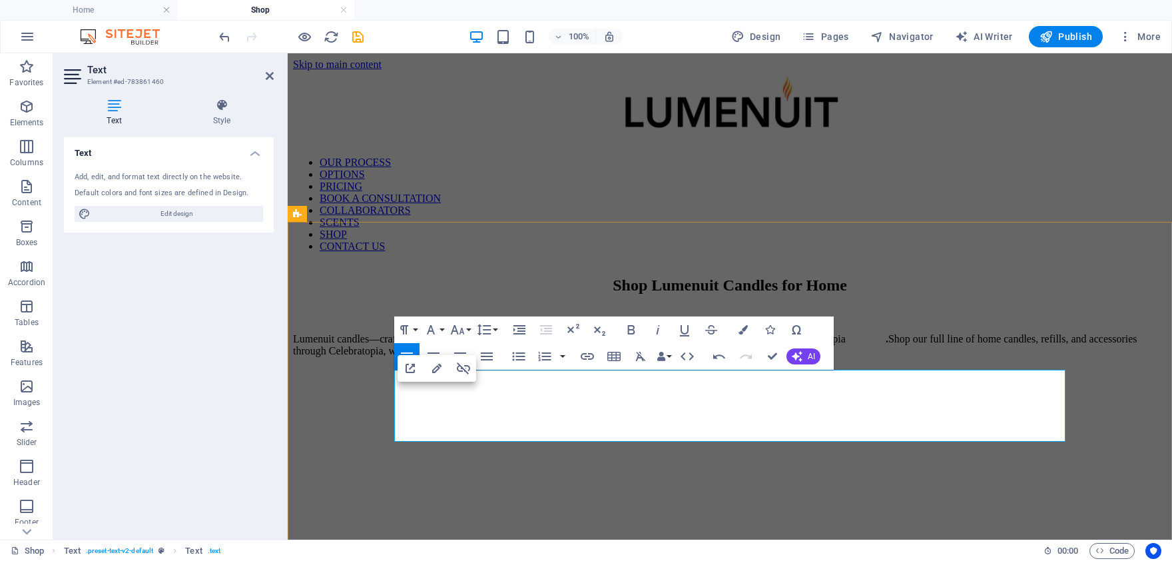
click at [872, 344] on span "." at bounding box center [880, 338] width 16 height 11
click at [796, 353] on p "Lumenuit candles—crafted with our signature wax pearls for a clean, elegant bur…" at bounding box center [730, 341] width 874 height 24
drag, startPoint x: 912, startPoint y: 398, endPoint x: 841, endPoint y: 400, distance: 71.3
click at [841, 353] on p "Lumenuit candles—crafted with our signature wax pearls for a clean, elegant bur…" at bounding box center [730, 341] width 874 height 24
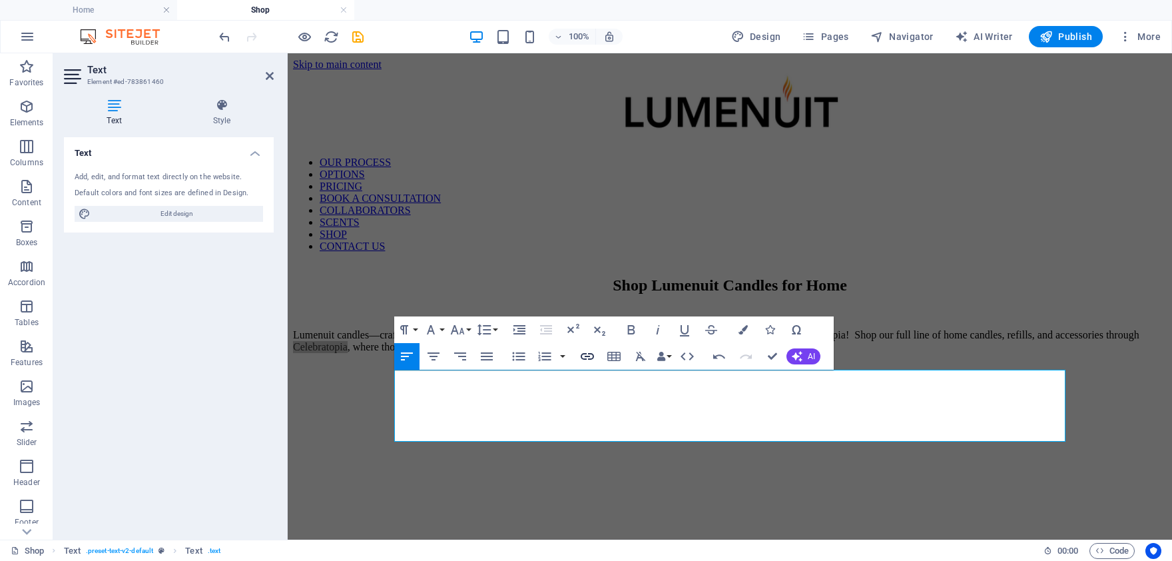
click at [591, 354] on icon "button" at bounding box center [587, 356] width 16 height 16
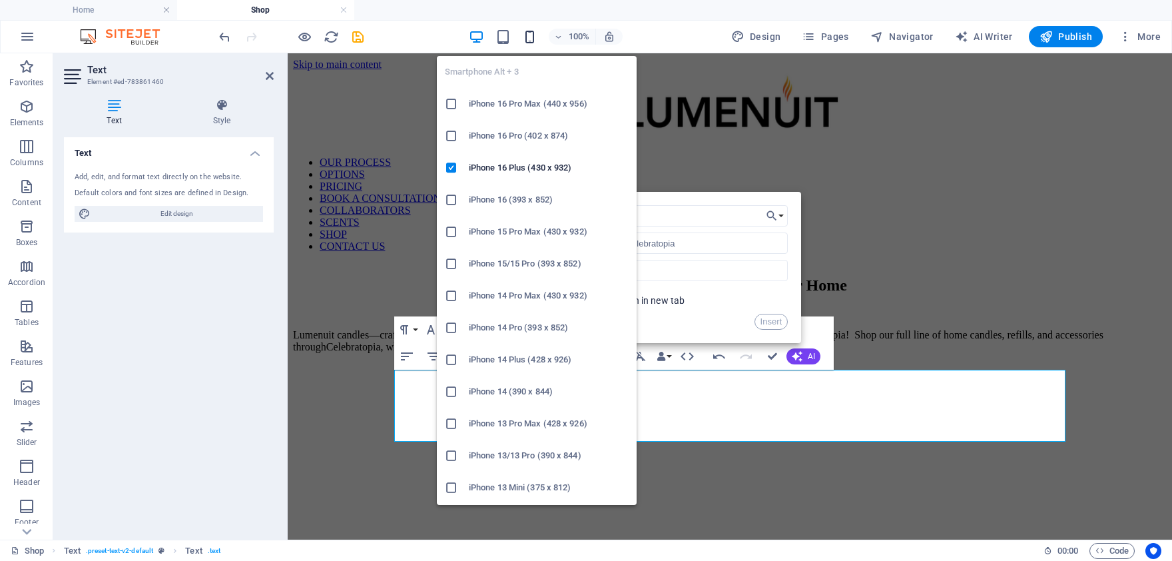
type input "S"
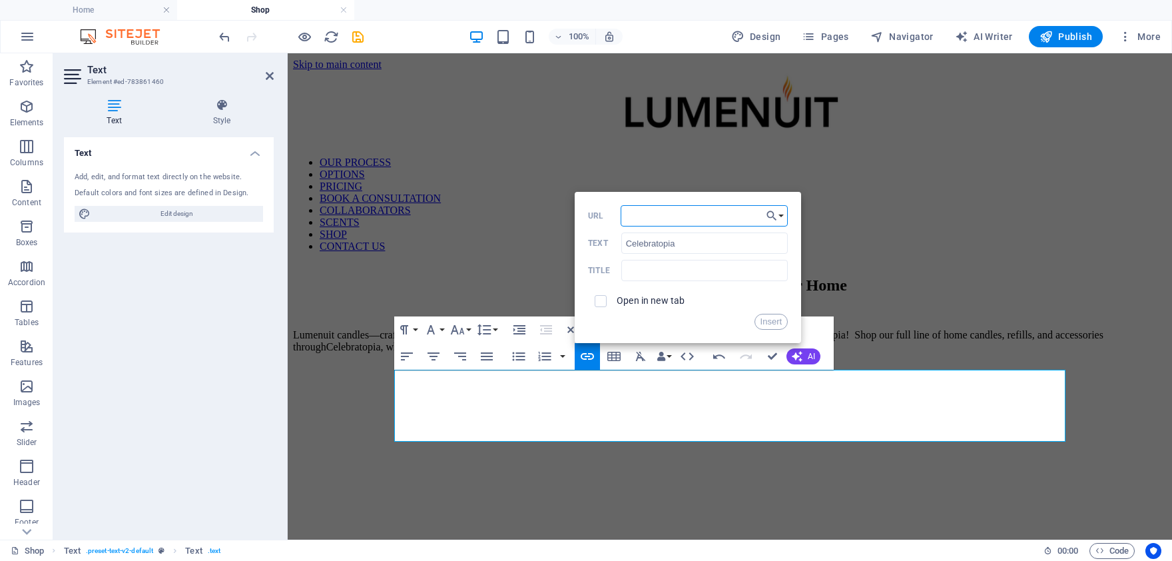
paste input "[URL][DOMAIN_NAME]"
type input "[URL][DOMAIN_NAME]"
click at [605, 299] on span at bounding box center [601, 301] width 12 height 12
click at [593, 304] on input "checkbox" at bounding box center [599, 299] width 12 height 12
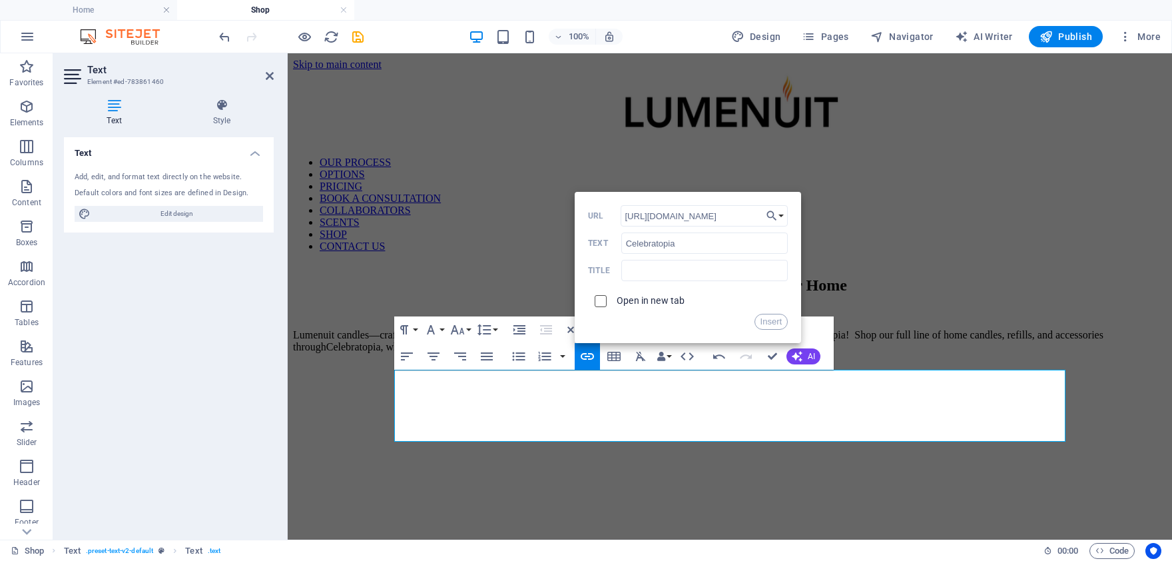
checkbox input "true"
click at [775, 322] on button "Insert" at bounding box center [771, 322] width 34 height 16
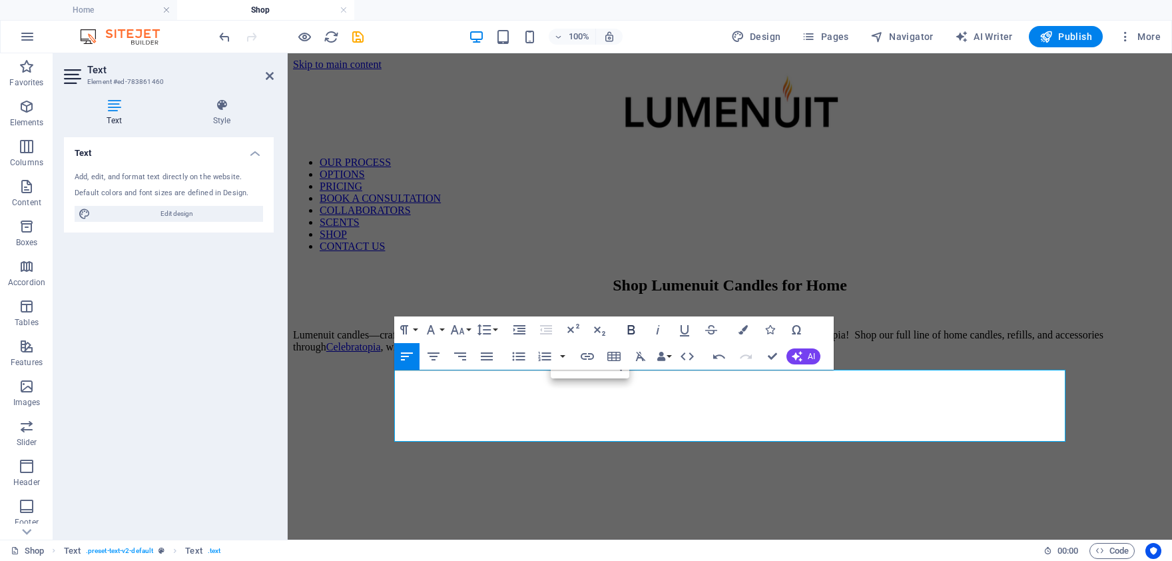
click at [633, 331] on icon "button" at bounding box center [631, 330] width 16 height 16
click at [899, 376] on p at bounding box center [730, 370] width 874 height 12
click at [542, 353] on p "Lumenuit candles—crafted with our signature wax pearls for a clean, elegant bur…" at bounding box center [730, 341] width 874 height 24
drag, startPoint x: 772, startPoint y: 356, endPoint x: 718, endPoint y: 302, distance: 76.3
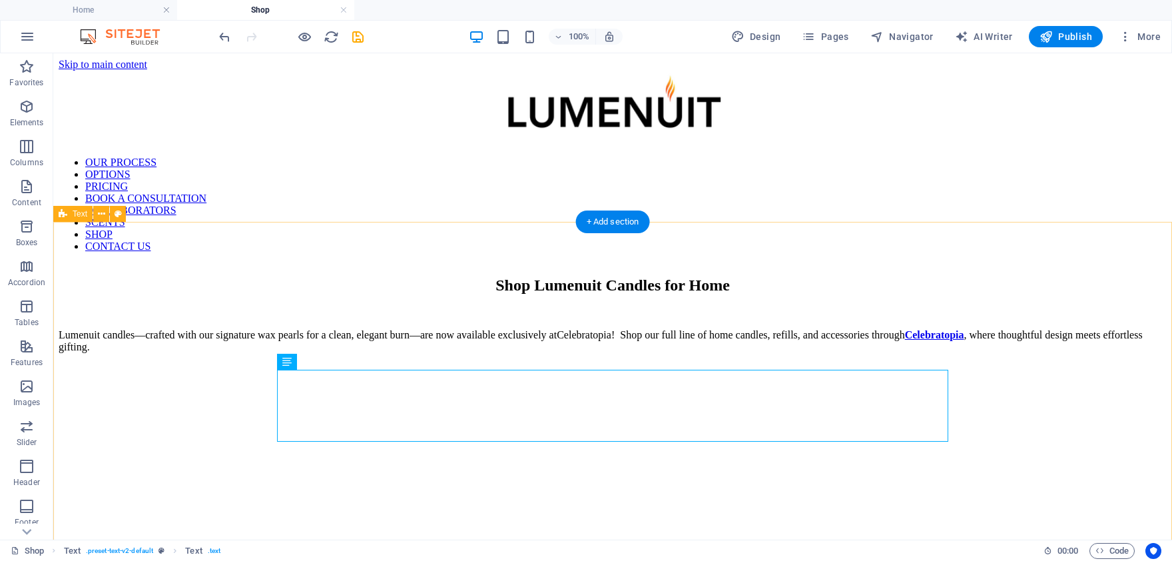
click at [1026, 420] on div "Shop Lumenuit Candles for Home Lumenuit candles—crafted with our signature wax …" at bounding box center [613, 347] width 1108 height 143
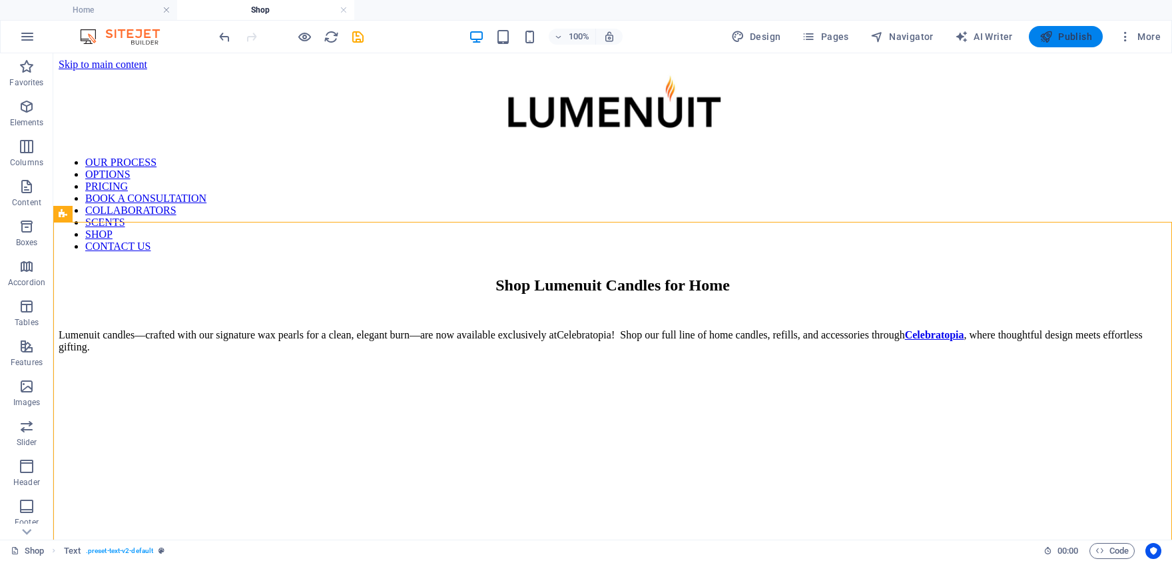
click at [1069, 41] on span "Publish" at bounding box center [1066, 36] width 53 height 13
